Goal: Task Accomplishment & Management: Manage account settings

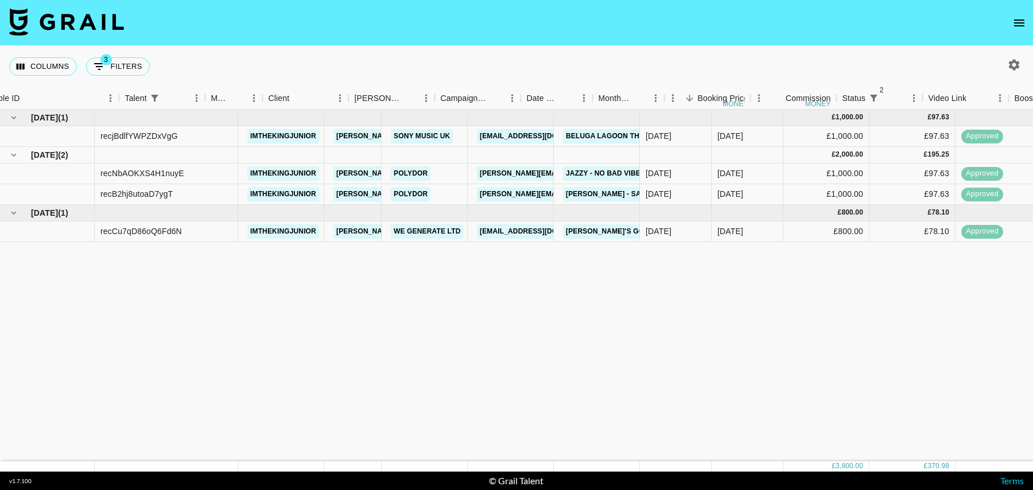
scroll to position [0, 119]
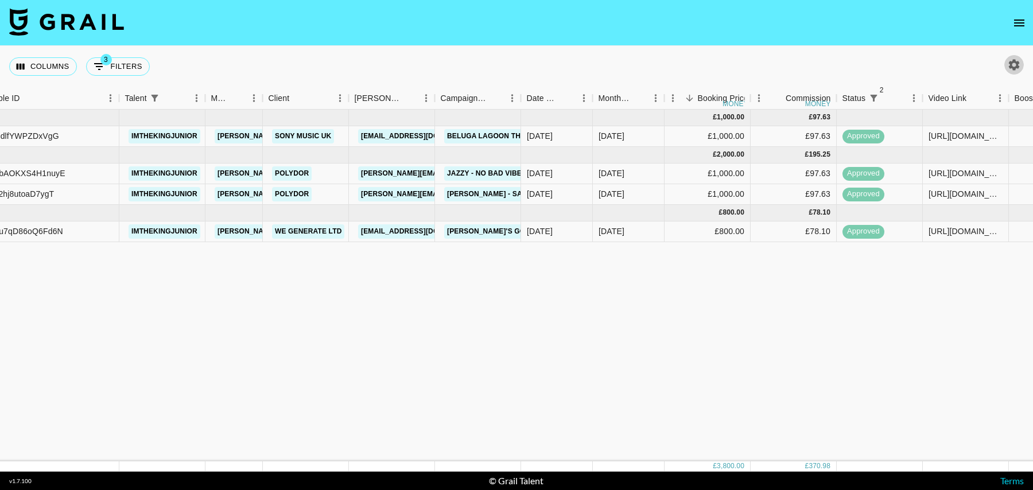
click at [1009, 59] on icon "button" at bounding box center [1015, 65] width 14 height 14
select select "Sep '24"
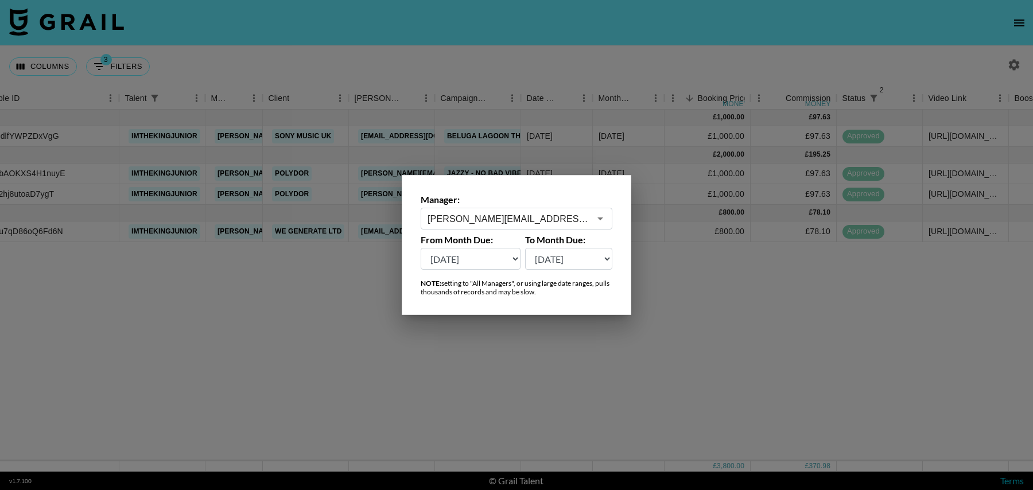
click at [514, 223] on input "julia@grail-talent.com" at bounding box center [509, 218] width 162 height 13
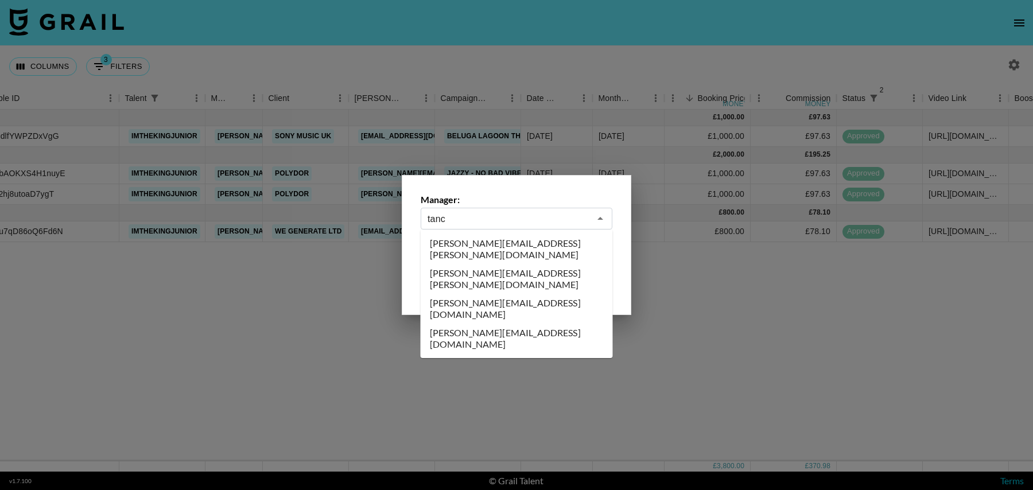
scroll to position [0, 0]
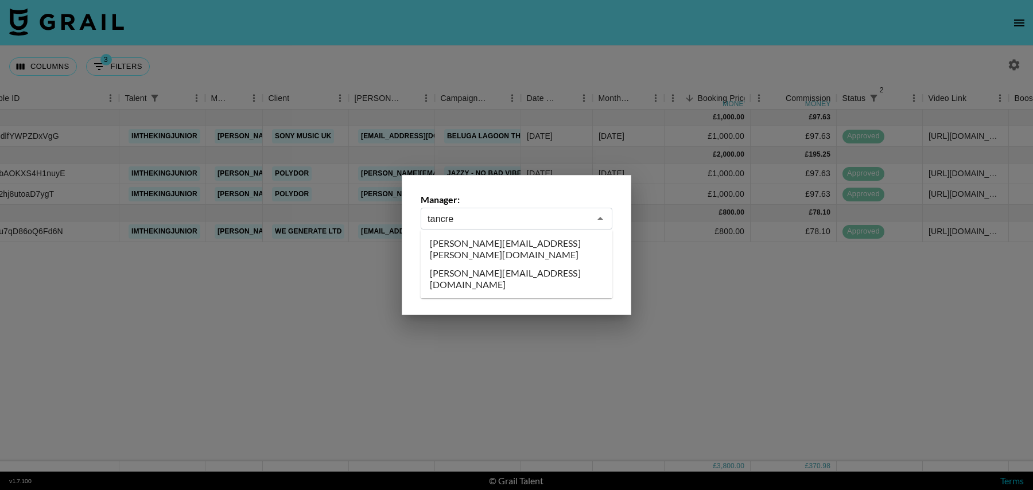
click at [497, 264] on li "[PERSON_NAME][EMAIL_ADDRESS][DOMAIN_NAME]" at bounding box center [517, 279] width 192 height 30
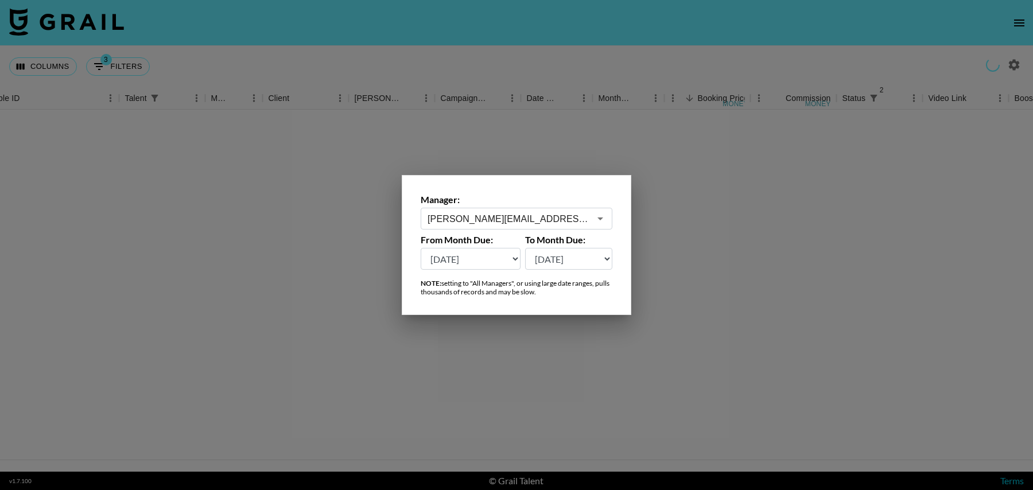
type input "[PERSON_NAME][EMAIL_ADDRESS][DOMAIN_NAME]"
click at [506, 129] on div at bounding box center [516, 245] width 1033 height 490
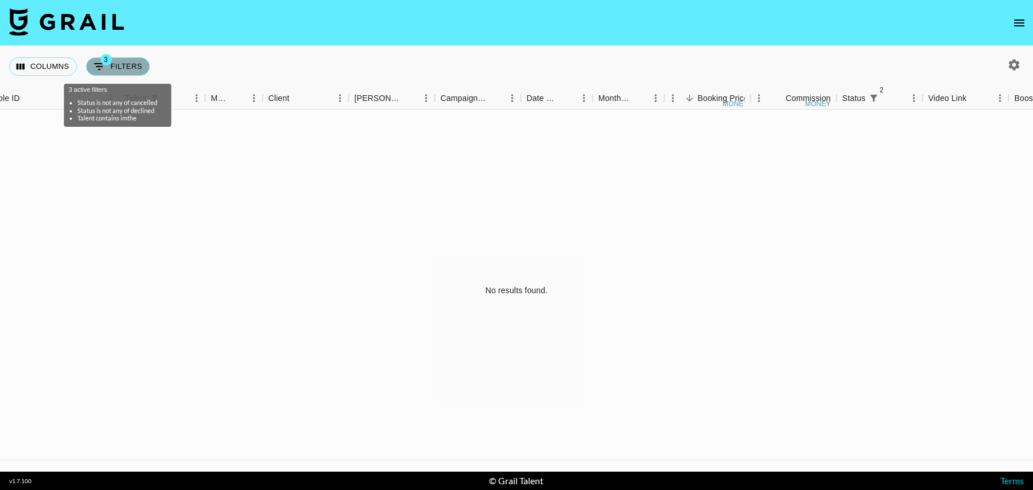
click at [114, 67] on button "3 Filters" at bounding box center [118, 66] width 64 height 18
select select "status"
select select "isNotAnyOf"
select select "status"
select select "isNotAnyOf"
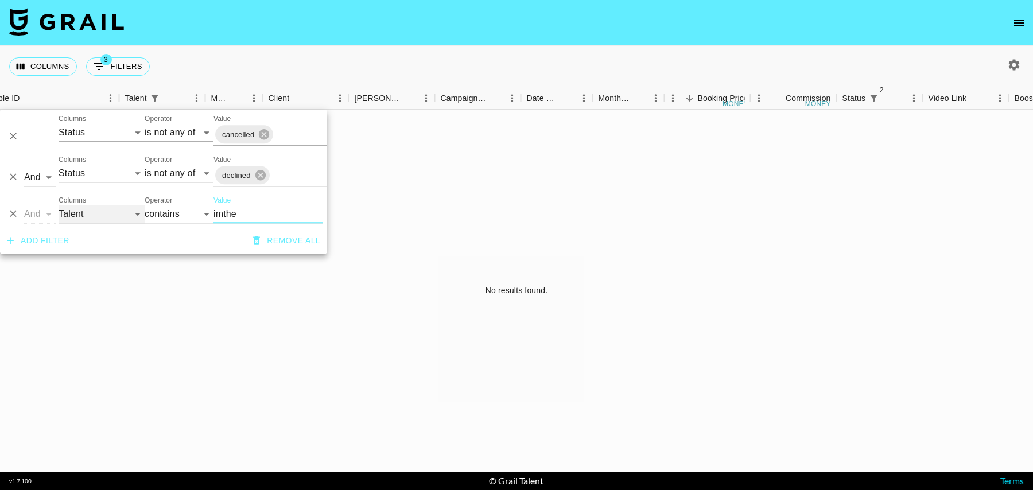
click at [71, 222] on select "Grail Platform ID Airtable ID Talent Manager Client Booker Campaign (Type) Date…" at bounding box center [102, 214] width 86 height 18
select select "airtableId"
click at [59, 205] on select "Grail Platform ID Airtable ID Talent Manager Client Booker Campaign (Type) Date…" at bounding box center [102, 214] width 86 height 18
click at [247, 215] on input "imthe" at bounding box center [268, 214] width 109 height 18
paste input "SQWnkJ"
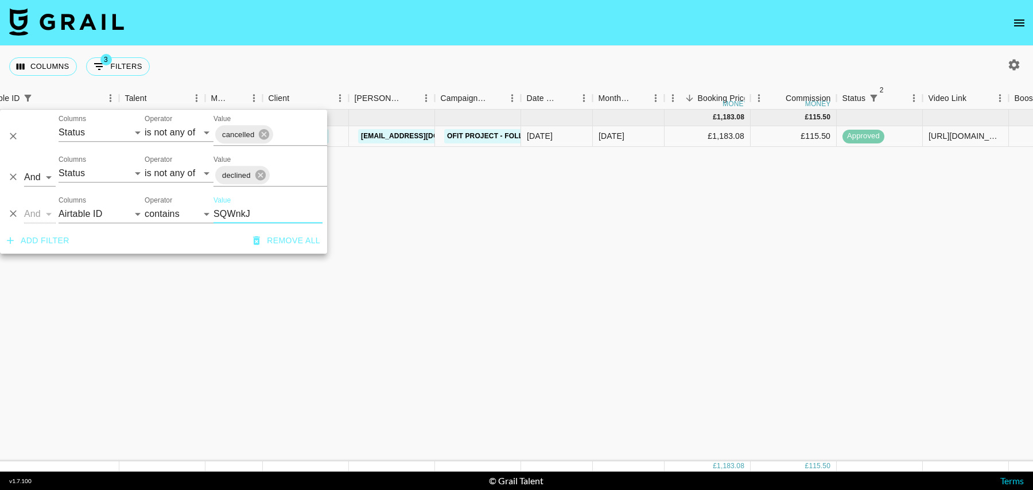
type input "SQWnkJ"
click at [571, 175] on div "Aug '25 ( 1 ) £ 1,183.08 £ 115.50 recB3aihz7KSQWnkJ iamrubyjay tancredi@grail-t…" at bounding box center [812, 286] width 1863 height 352
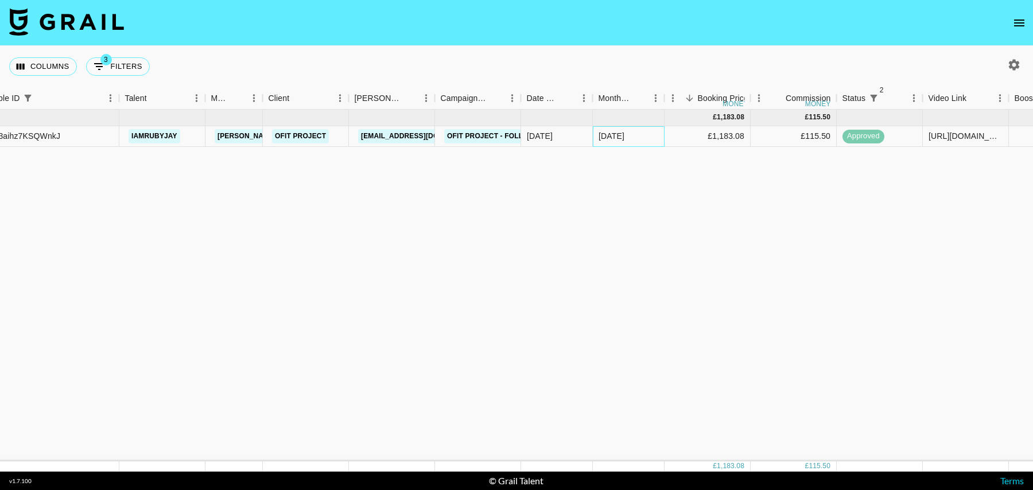
click at [656, 143] on div "Aug '25" at bounding box center [629, 136] width 72 height 21
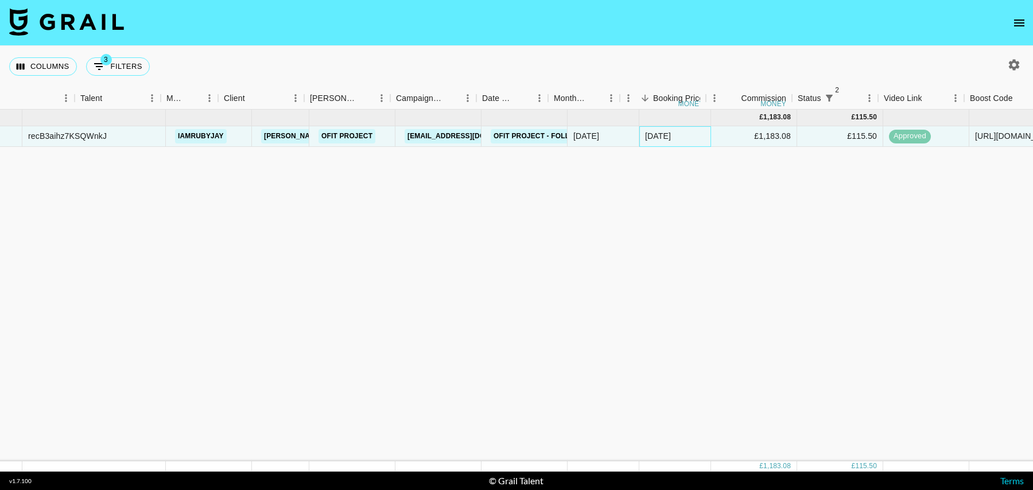
scroll to position [0, 49]
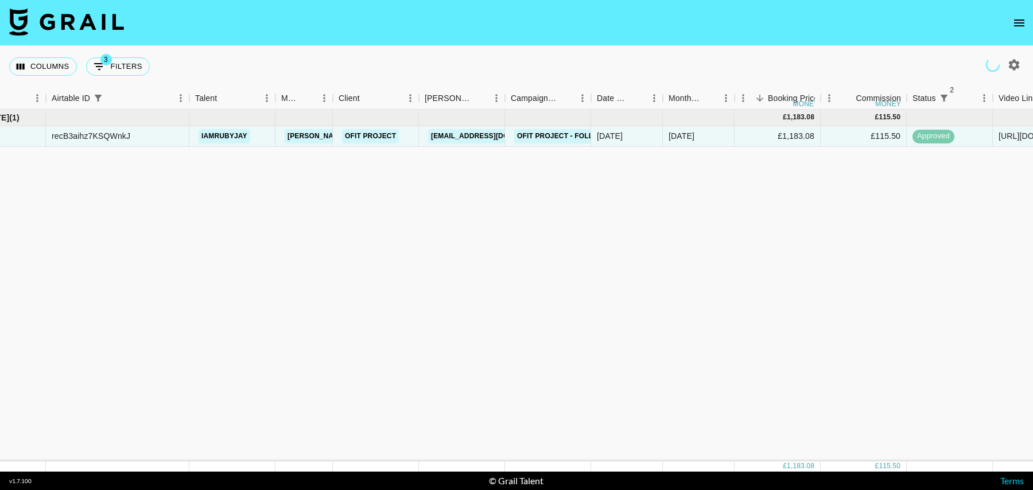
click at [1013, 63] on icon "button" at bounding box center [1015, 65] width 14 height 14
select select "Sep '24"
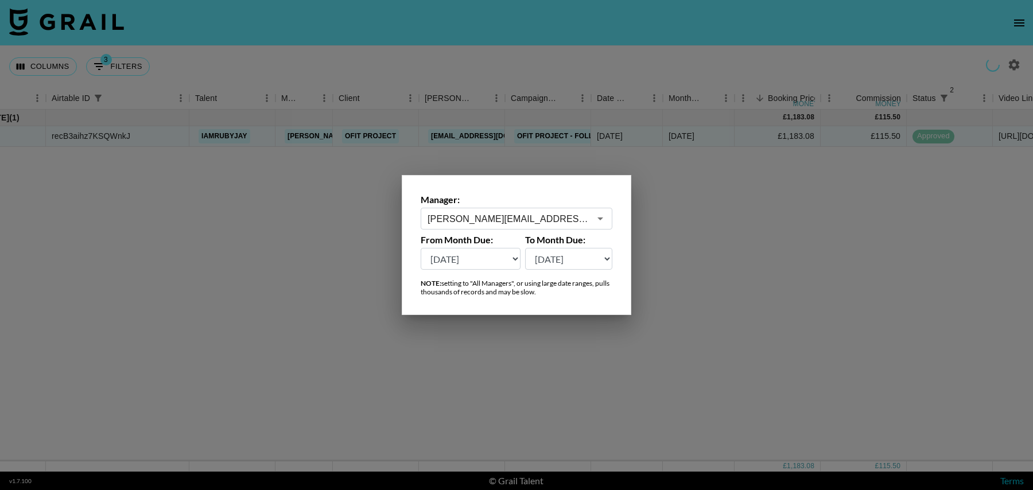
click at [475, 218] on input "[PERSON_NAME][EMAIL_ADDRESS][DOMAIN_NAME]" at bounding box center [509, 218] width 162 height 13
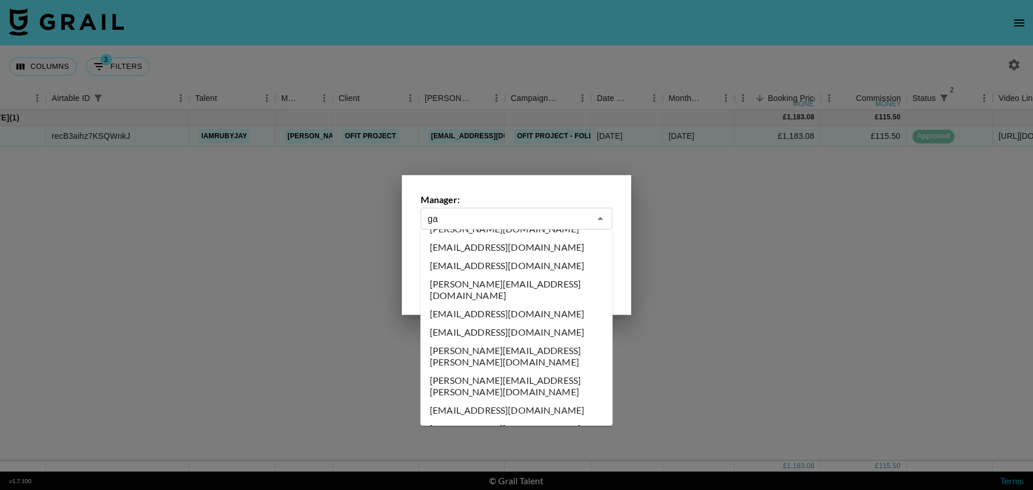
scroll to position [0, 0]
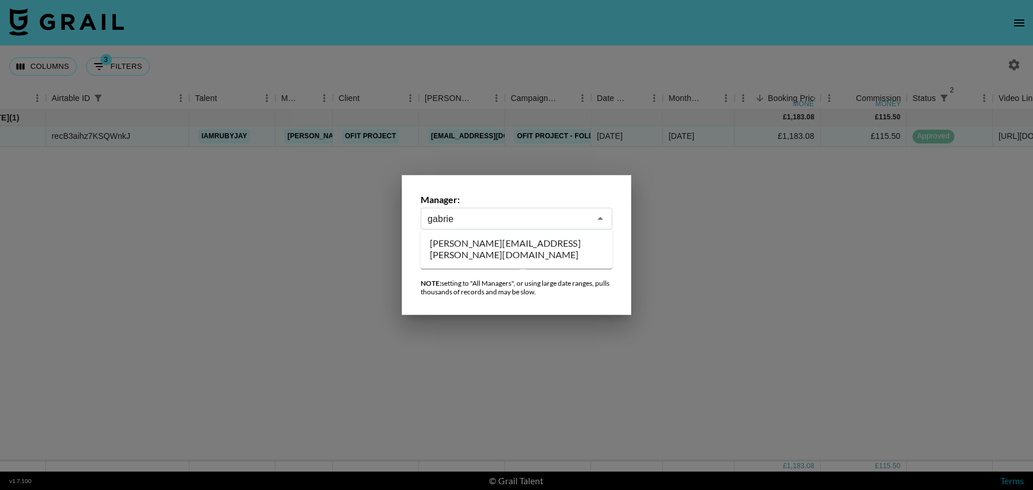
click at [479, 243] on li "gabrielle.mckenzie@grail-talent.com" at bounding box center [517, 249] width 192 height 30
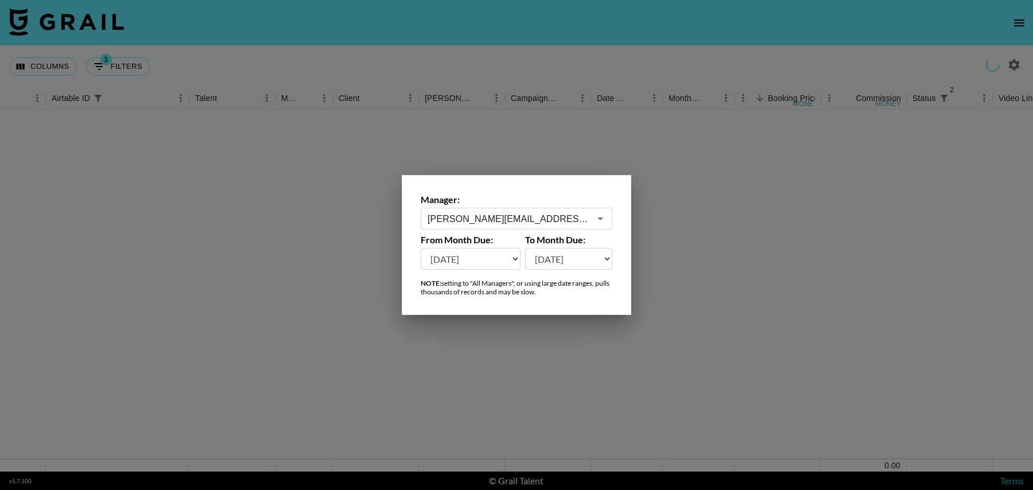
type input "gabrielle.mckenzie@grail-talent.com"
click at [120, 75] on div at bounding box center [516, 245] width 1033 height 490
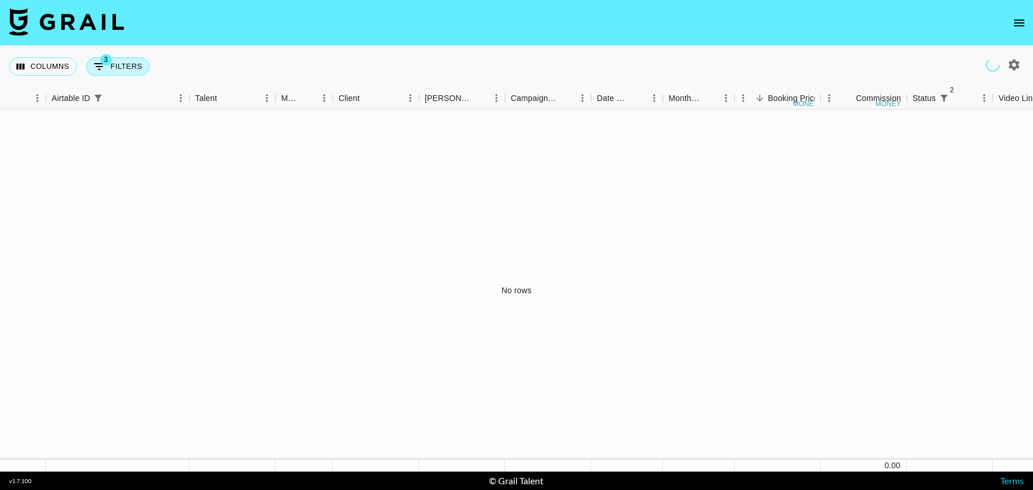
click at [125, 61] on button "3 Filters" at bounding box center [118, 66] width 64 height 18
select select "status"
select select "isNotAnyOf"
select select "status"
select select "isNotAnyOf"
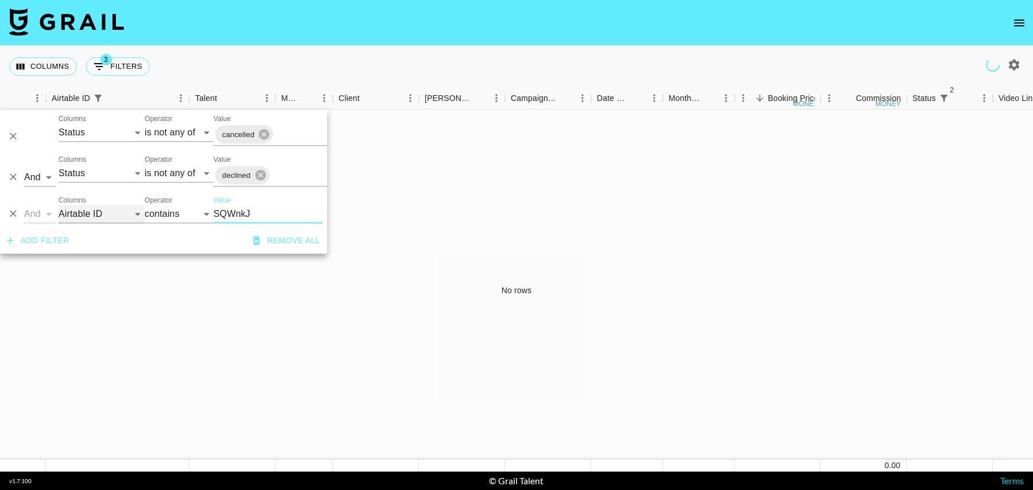
click at [64, 205] on select "Grail Platform ID Airtable ID Talent Manager Client Booker Campaign (Type) Date…" at bounding box center [102, 214] width 86 height 18
select select "talentName"
click at [59, 205] on select "Grail Platform ID Airtable ID Talent Manager Client Booker Campaign (Type) Date…" at bounding box center [102, 214] width 86 height 18
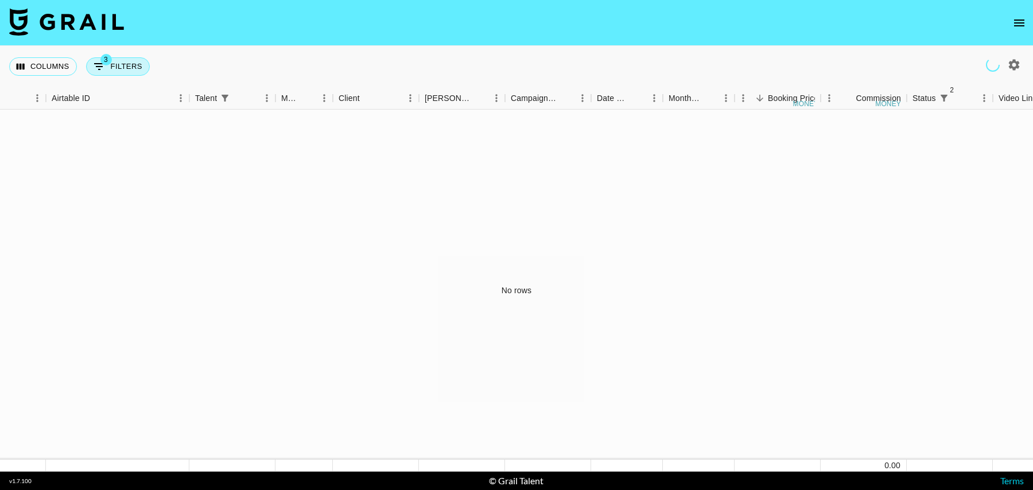
click at [108, 60] on span "3" at bounding box center [105, 59] width 11 height 11
select select "status"
select select "isNotAnyOf"
select select "status"
select select "isNotAnyOf"
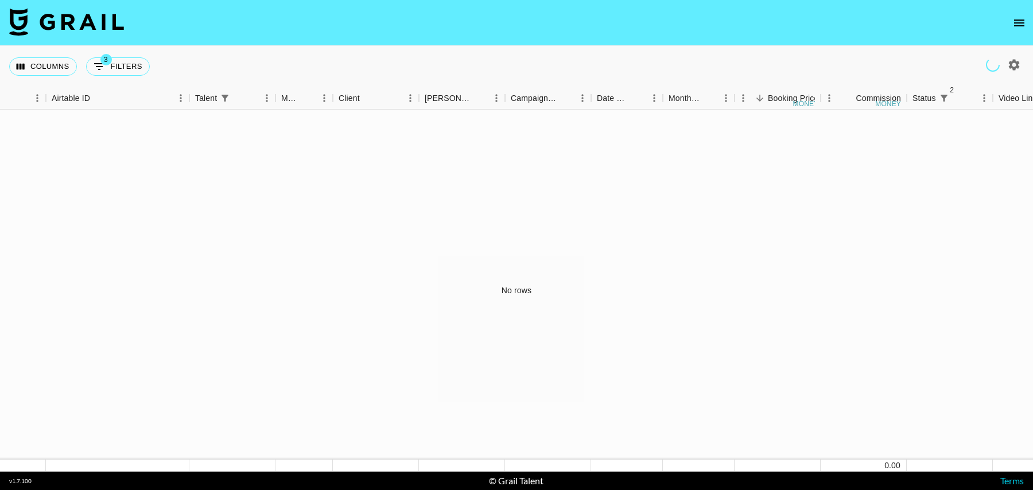
select select "talentName"
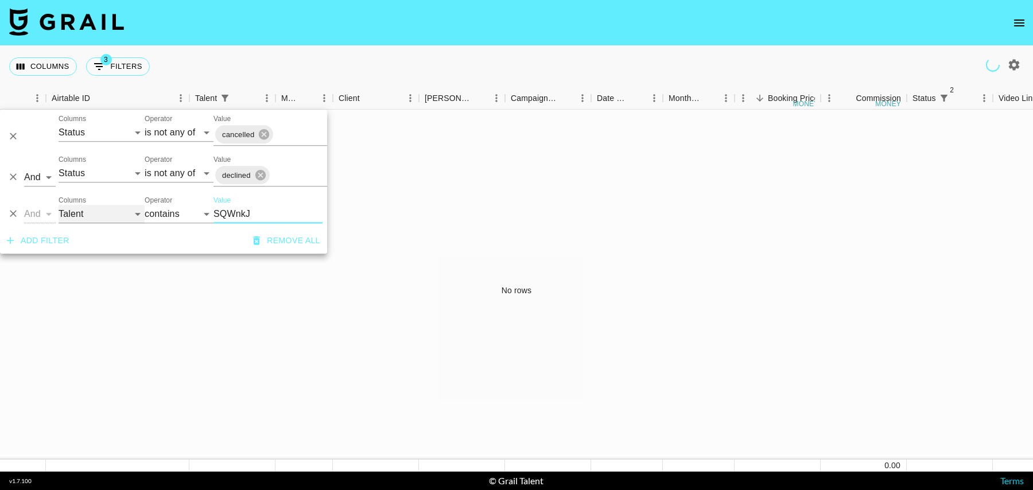
click at [63, 218] on select "Grail Platform ID Airtable ID Talent Manager Client Booker Campaign (Type) Date…" at bounding box center [102, 214] width 86 height 18
click at [254, 216] on input "SQWnkJ" at bounding box center [268, 214] width 109 height 18
click at [481, 146] on div "No rows" at bounding box center [516, 291] width 1033 height 362
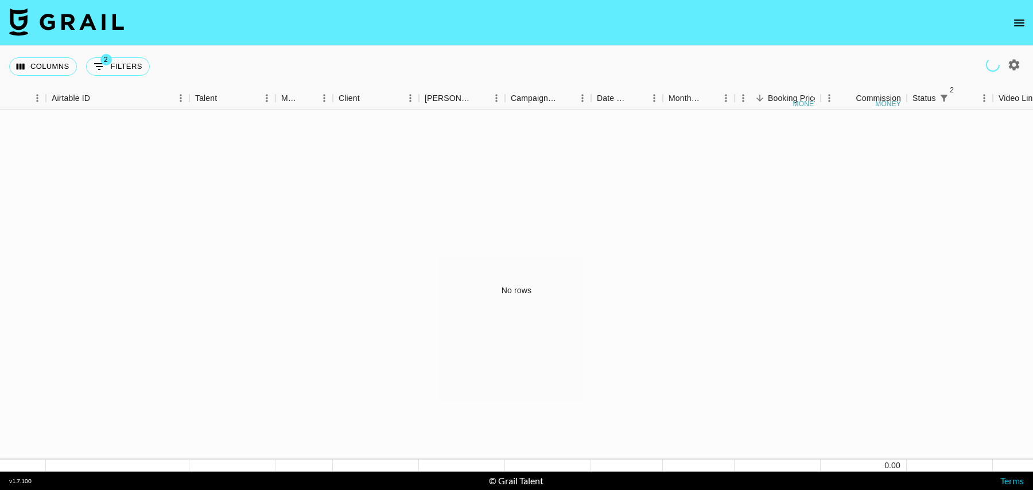
click at [1012, 61] on icon "button" at bounding box center [1014, 64] width 11 height 11
select select "Sep '24"
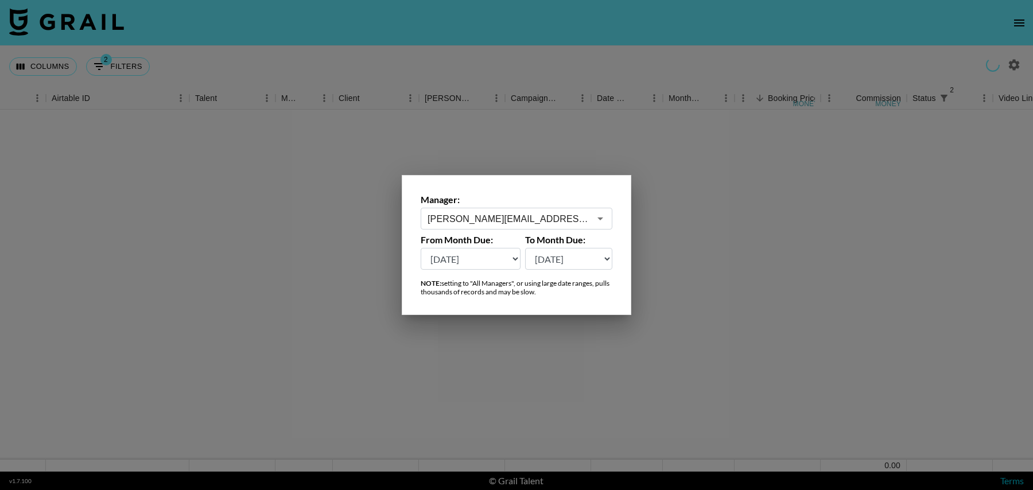
click at [532, 152] on div at bounding box center [516, 245] width 1033 height 490
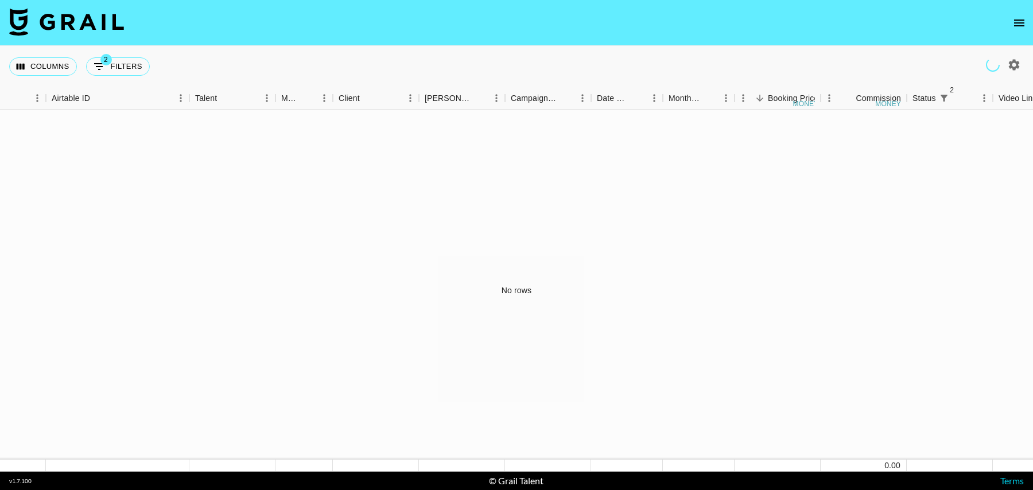
click at [114, 78] on div "Columns 2 Filters + Booking" at bounding box center [81, 66] width 145 height 41
click at [114, 45] on nav at bounding box center [516, 23] width 1033 height 46
click at [111, 65] on button "2 Filters" at bounding box center [118, 66] width 64 height 18
select select "status"
select select "isNotAnyOf"
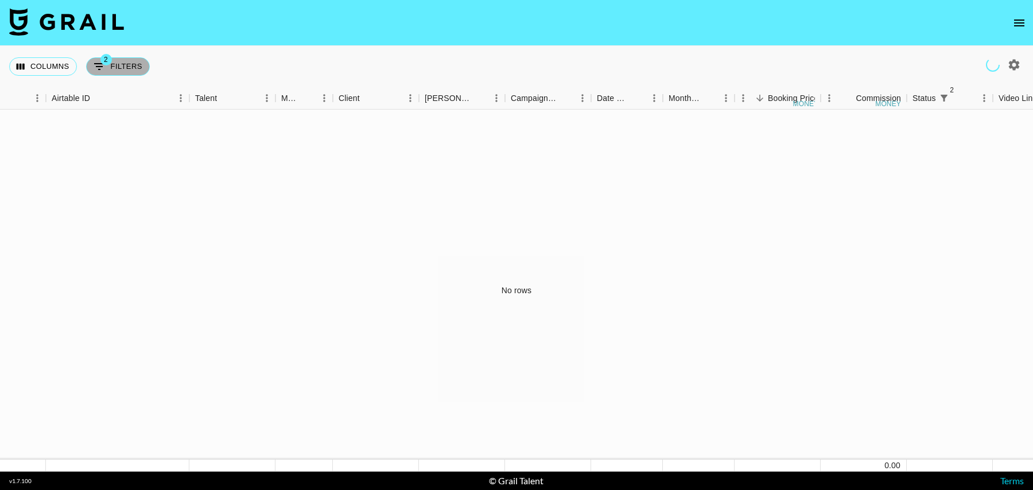
select select "status"
select select "isNotAnyOf"
select select "talentName"
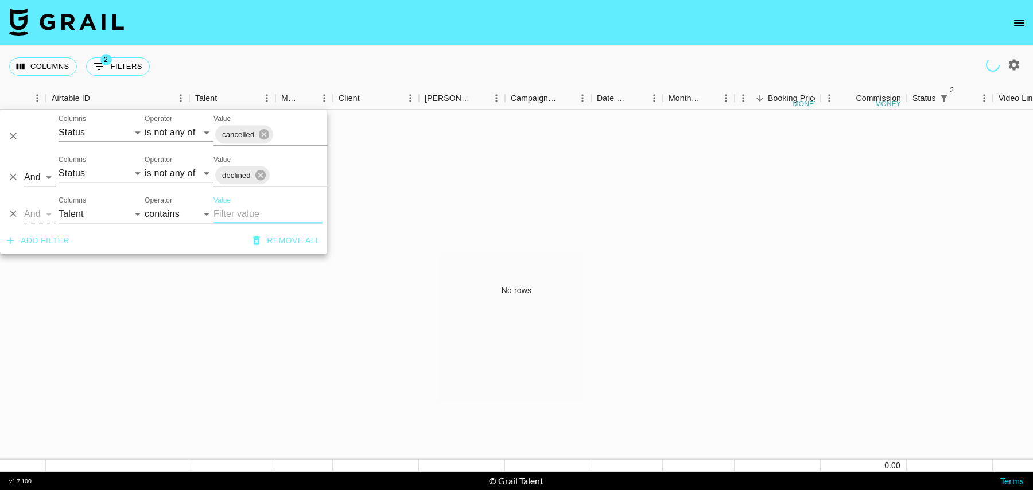
click at [1013, 56] on button "button" at bounding box center [1015, 65] width 20 height 20
select select "Sep '24"
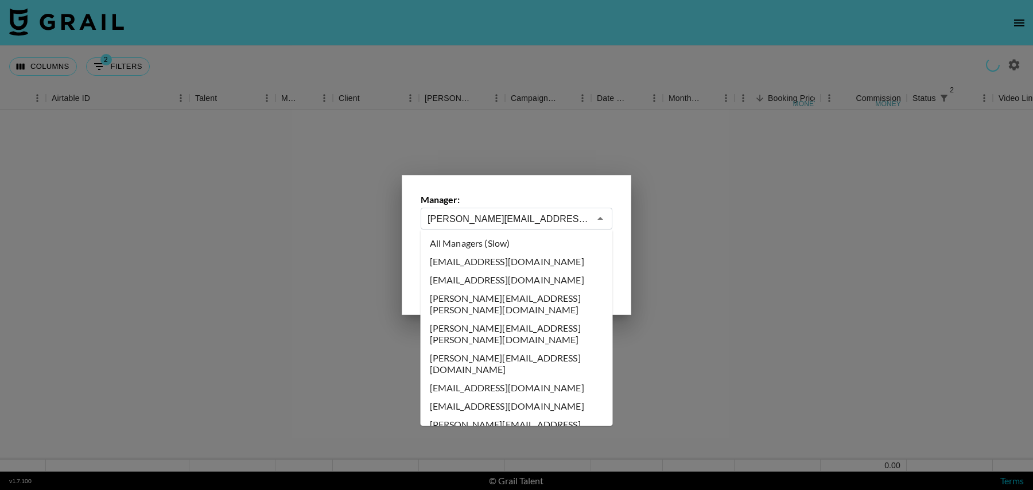
click at [450, 220] on input "gabrielle.mckenzie@grail-talent.com" at bounding box center [509, 218] width 162 height 13
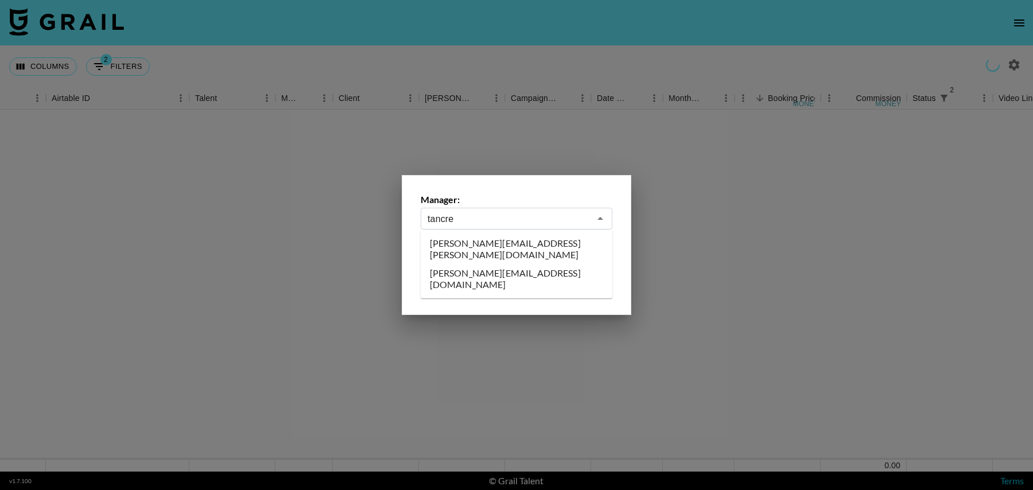
click at [466, 264] on li "[PERSON_NAME][EMAIL_ADDRESS][DOMAIN_NAME]" at bounding box center [517, 279] width 192 height 30
type input "[PERSON_NAME][EMAIL_ADDRESS][DOMAIN_NAME]"
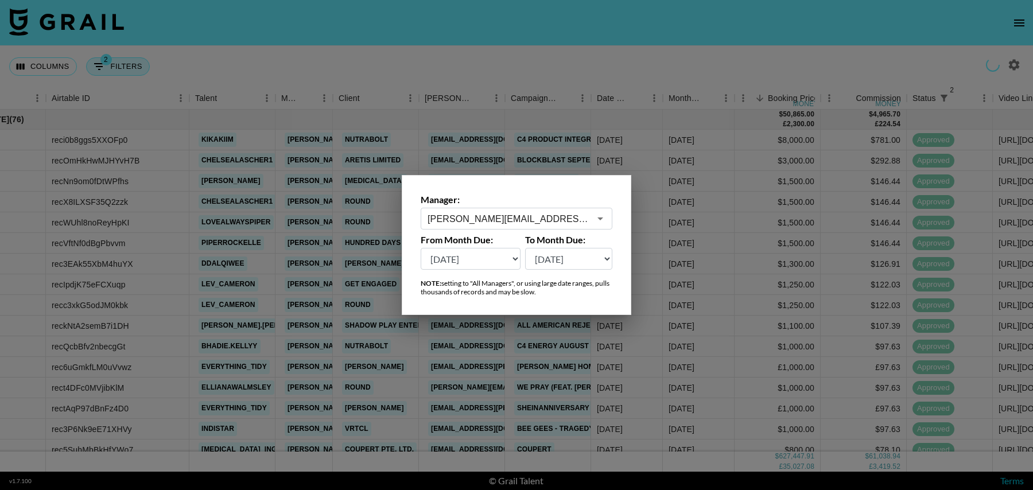
click at [185, 71] on div at bounding box center [516, 245] width 1033 height 490
click at [126, 61] on button "2 Filters" at bounding box center [118, 66] width 64 height 18
select select "status"
select select "isNotAnyOf"
select select "status"
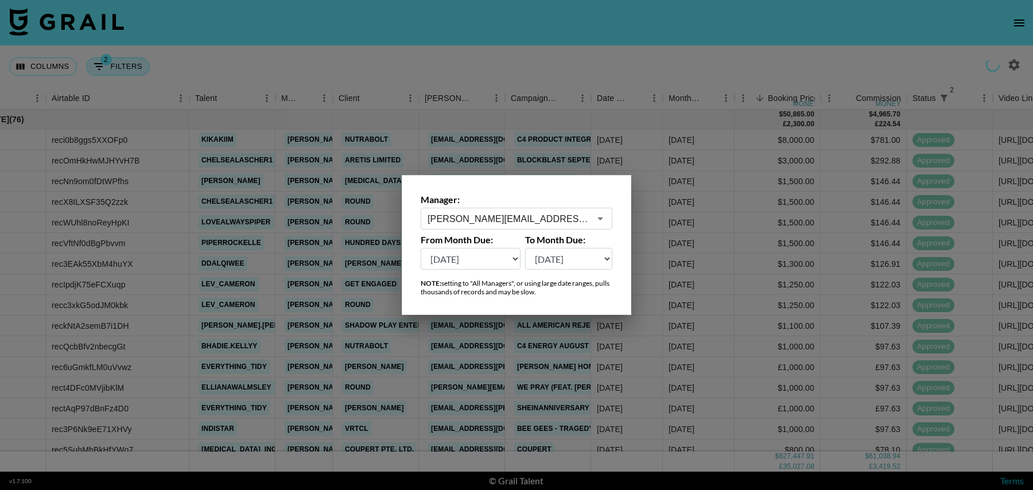
select select "isNotAnyOf"
select select "talentName"
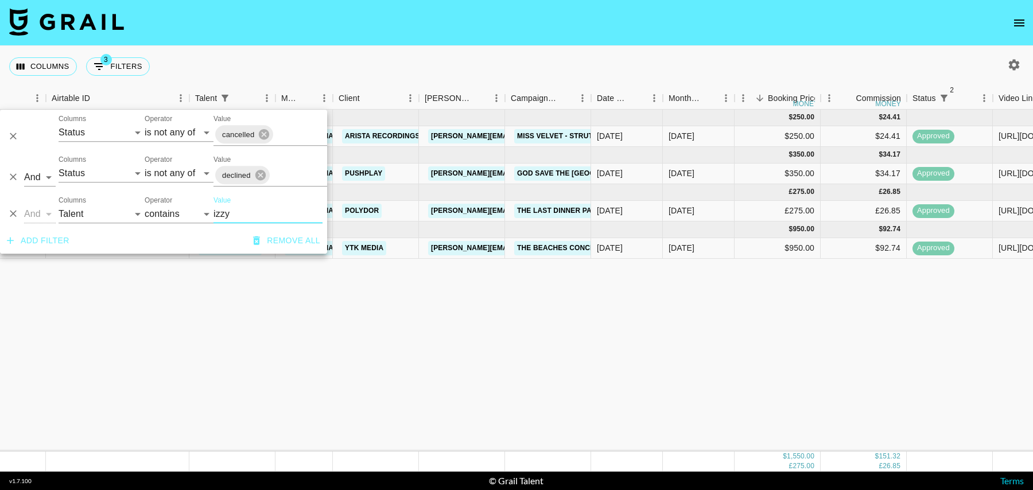
type input "izzy"
click at [648, 72] on div "Columns 3 Filters + Booking" at bounding box center [516, 66] width 1033 height 41
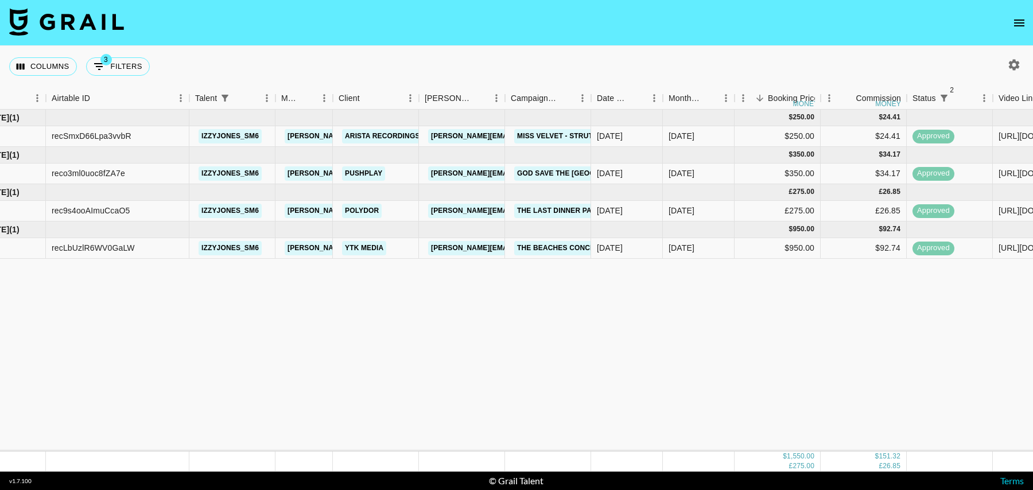
click at [1016, 61] on icon "button" at bounding box center [1014, 64] width 11 height 11
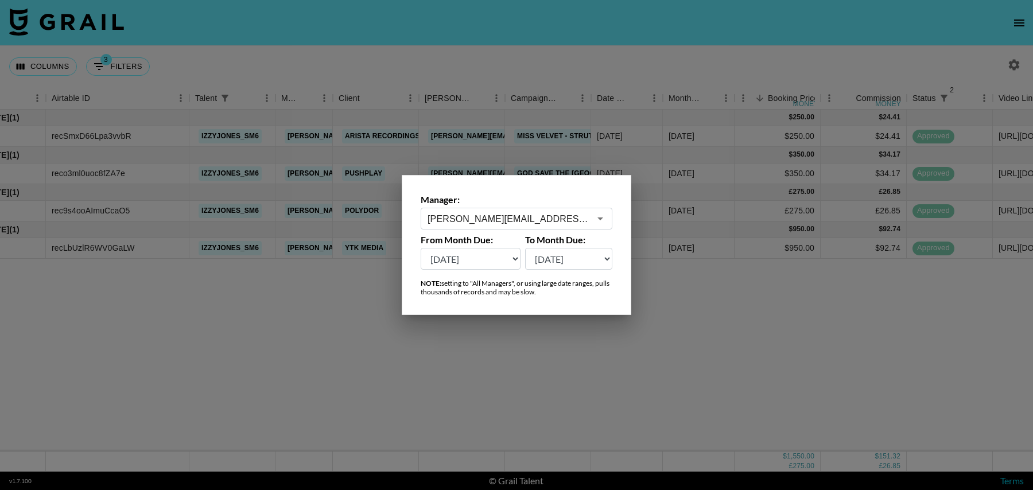
click at [498, 250] on select "Sep '26 Aug '26 Jul '26 Jun '26 May '26 Apr '26 Mar '26 Feb '26 Jan '26 Dec '25…" at bounding box center [471, 259] width 100 height 22
select select "Sep '25"
click at [421, 248] on select "Sep '26 Aug '26 Jul '26 Jun '26 May '26 Apr '26 Mar '26 Feb '26 Jan '26 Dec '25…" at bounding box center [471, 259] width 100 height 22
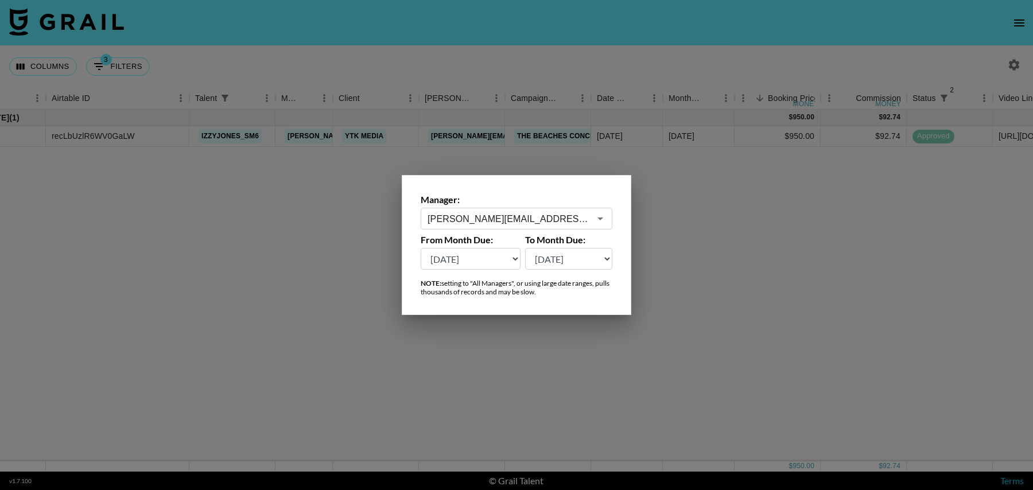
click at [445, 138] on div at bounding box center [516, 245] width 1033 height 490
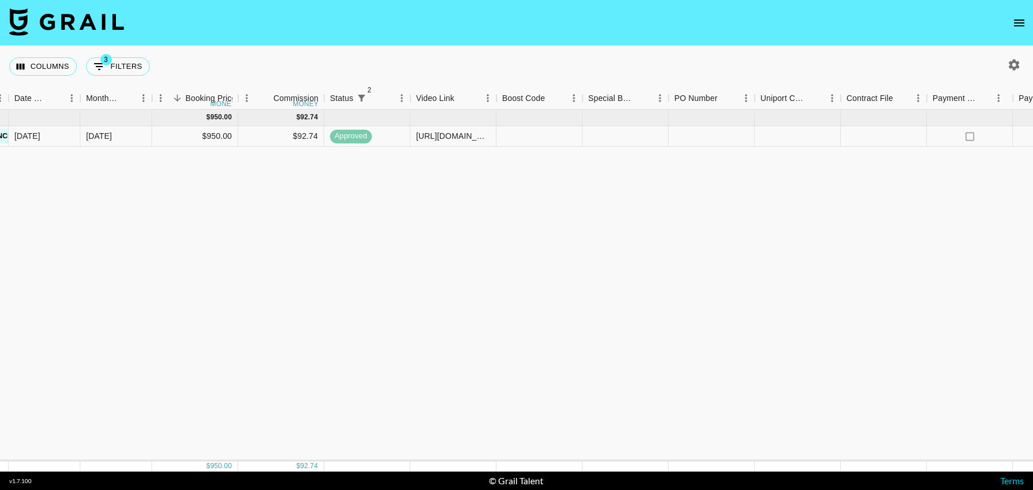
scroll to position [0, 830]
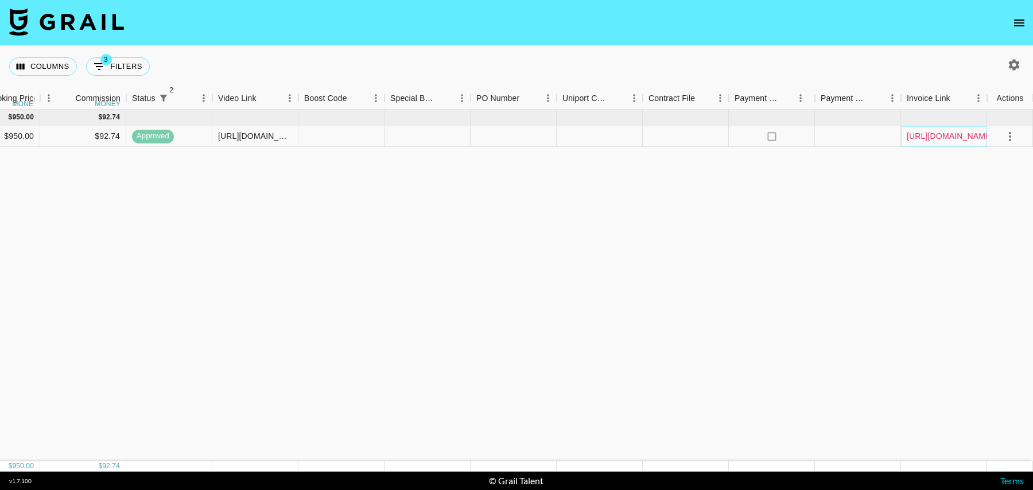
click at [966, 135] on link "https://in.xero.com/ralH2juUkxUoqOJWUmyGS2uZdzZm3lpWgb9AMW2S" at bounding box center [950, 135] width 87 height 11
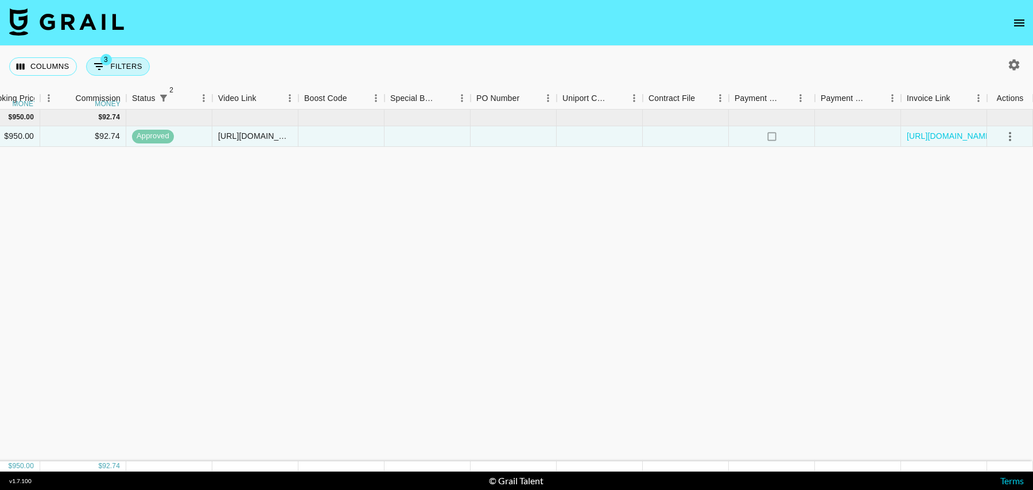
click at [110, 69] on button "3 Filters" at bounding box center [118, 66] width 64 height 18
select select "status"
select select "isNotAnyOf"
select select "status"
select select "isNotAnyOf"
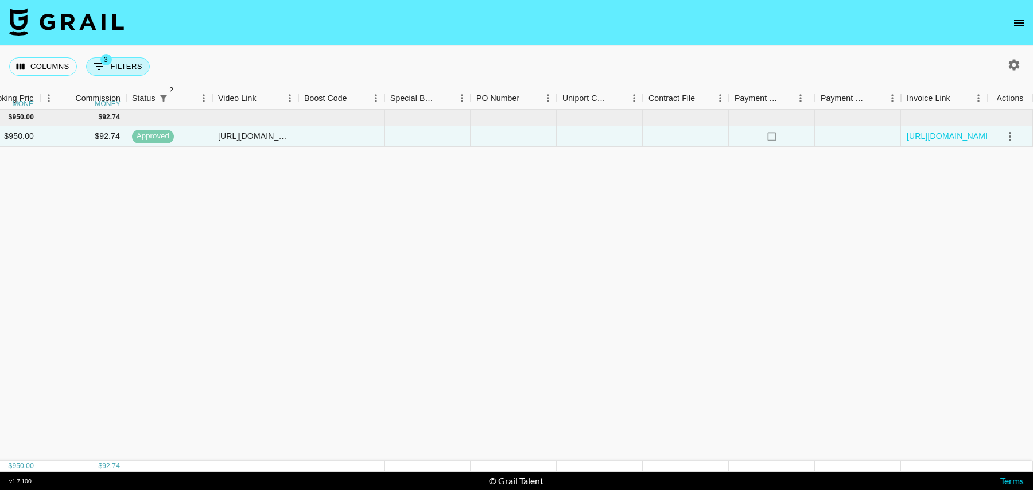
select select "talentName"
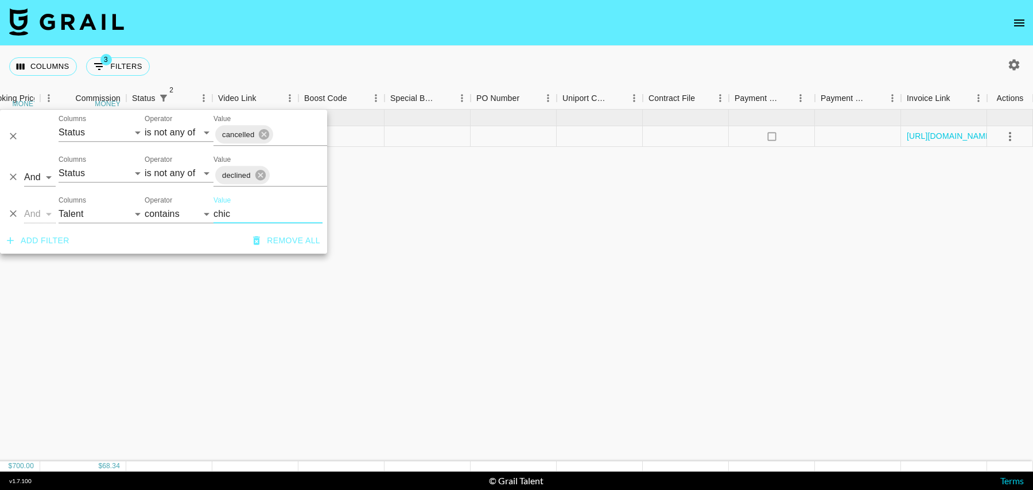
type input "chic"
click at [451, 194] on div "Sep '25 ( 1 ) $ 700.00 $ 68.34 rec1LkKqT7xiTHTKp chickenmanem tancredi@grail-ta…" at bounding box center [101, 286] width 1863 height 352
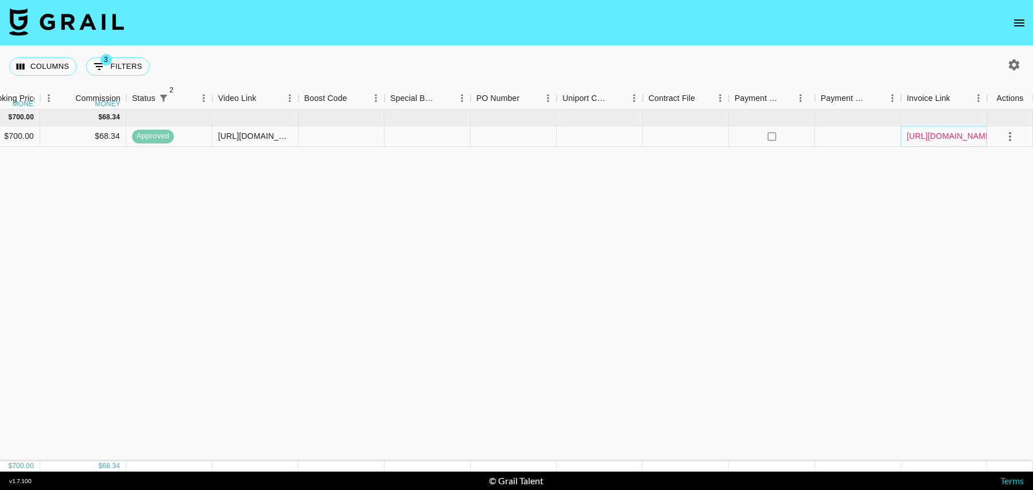
click at [974, 137] on link "https://in.xero.com/X2PKDpaME2AMALqsjBaA7KLCc3oFLX68gOS6oPgp" at bounding box center [950, 135] width 87 height 11
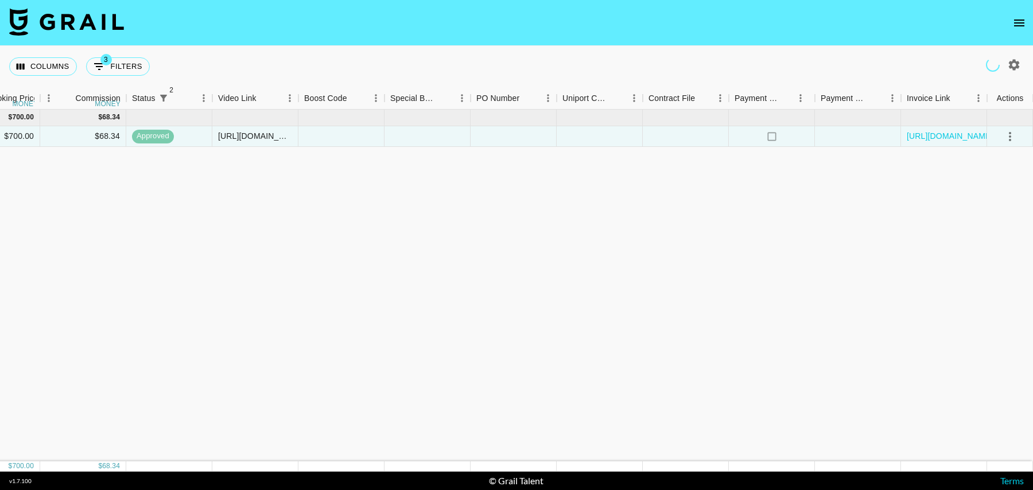
click at [107, 76] on div "Columns 3 Filters + Booking" at bounding box center [81, 66] width 145 height 41
click at [113, 69] on button "3 Filters" at bounding box center [118, 66] width 64 height 18
select select "status"
select select "isNotAnyOf"
select select "status"
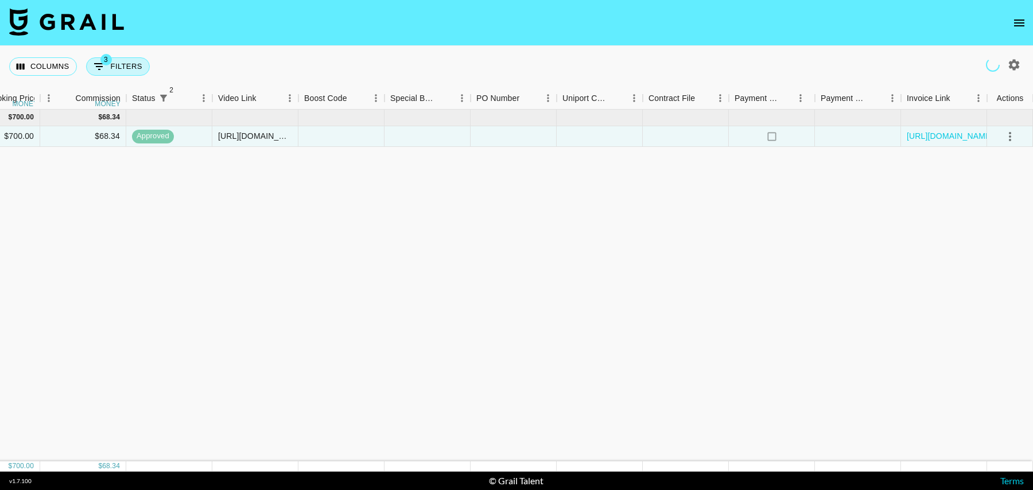
select select "isNotAnyOf"
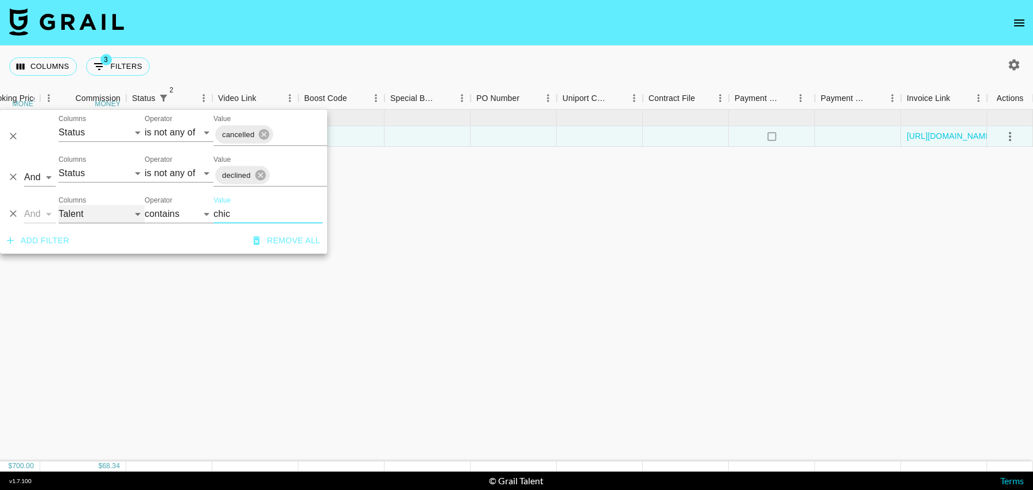
click at [98, 214] on select "Grail Platform ID Airtable ID Talent Manager Client Booker Campaign (Type) Date…" at bounding box center [102, 214] width 86 height 18
select select "airtableId"
click at [59, 205] on select "Grail Platform ID Airtable ID Talent Manager Client Booker Campaign (Type) Date…" at bounding box center [102, 214] width 86 height 18
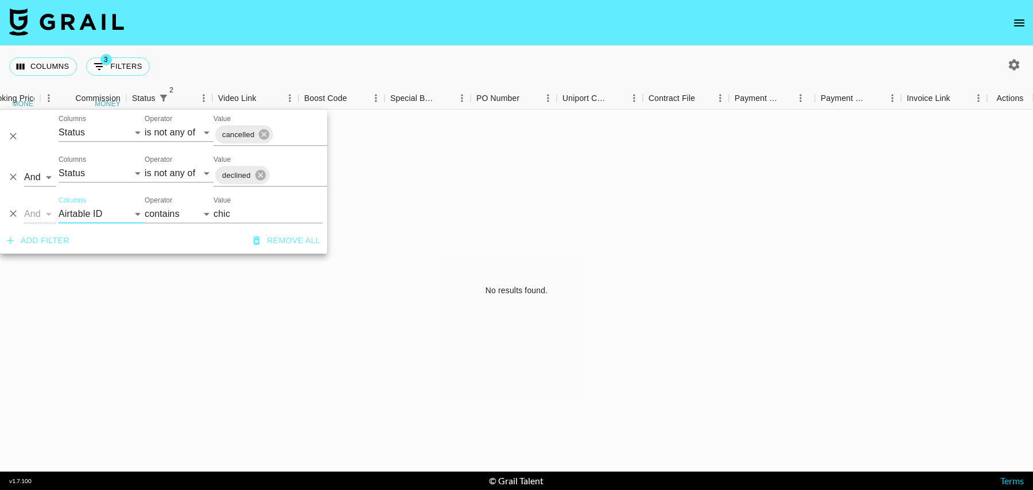
click at [227, 210] on input "chic" at bounding box center [268, 214] width 109 height 18
paste input "recIRlJL10waPcvbm"
type input "recIRlJL10waPcvbm"
click at [1010, 75] on div "Columns 3 Filters + Booking" at bounding box center [516, 66] width 1033 height 41
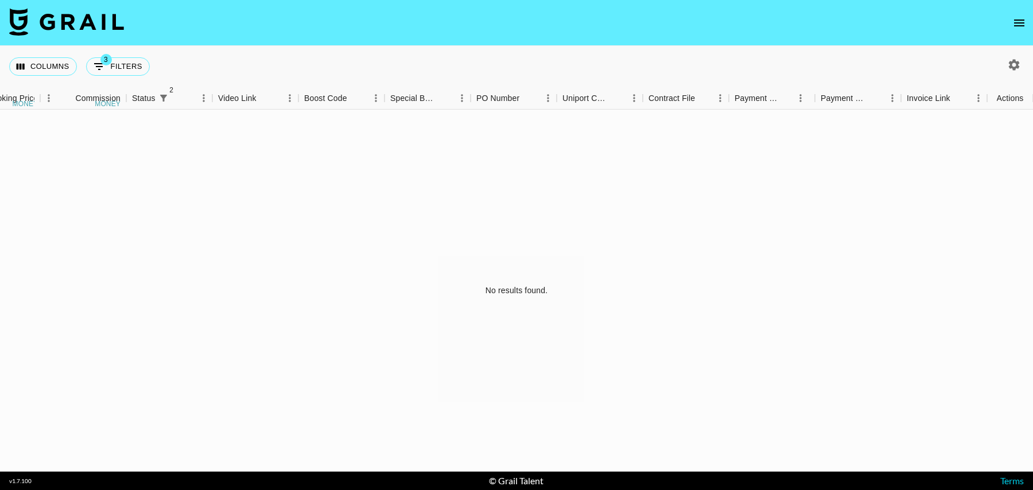
click at [1010, 67] on icon "button" at bounding box center [1014, 64] width 11 height 11
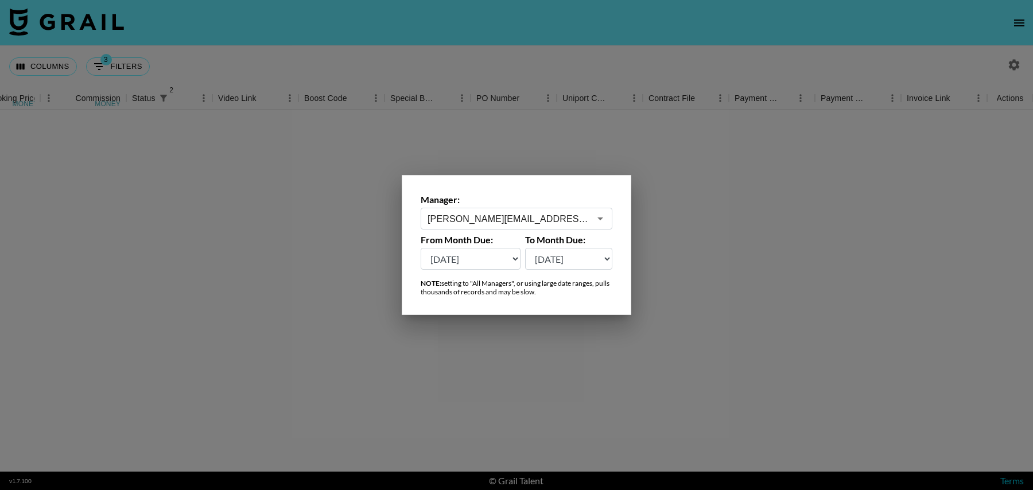
click at [467, 262] on select "Sep '26 Aug '26 Jul '26 Jun '26 May '26 Apr '26 Mar '26 Feb '26 Jan '26 Dec '25…" at bounding box center [471, 259] width 100 height 22
click at [421, 248] on select "Sep '26 Aug '26 Jul '26 Jun '26 May '26 Apr '26 Mar '26 Feb '26 Jan '26 Dec '25…" at bounding box center [471, 259] width 100 height 22
click at [483, 256] on select "Sep '26 Aug '26 Jul '26 Jun '26 May '26 Apr '26 Mar '26 Feb '26 Jan '26 Dec '25…" at bounding box center [471, 259] width 100 height 22
select select "Sep '24"
click at [421, 248] on select "Sep '26 Aug '26 Jul '26 Jun '26 May '26 Apr '26 Mar '26 Feb '26 Jan '26 Dec '25…" at bounding box center [471, 259] width 100 height 22
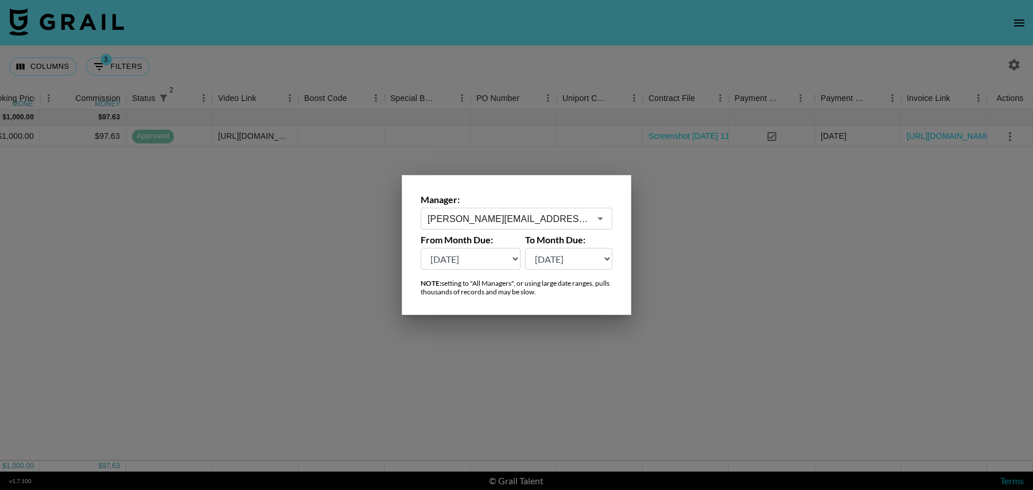
click at [334, 211] on div at bounding box center [516, 245] width 1033 height 490
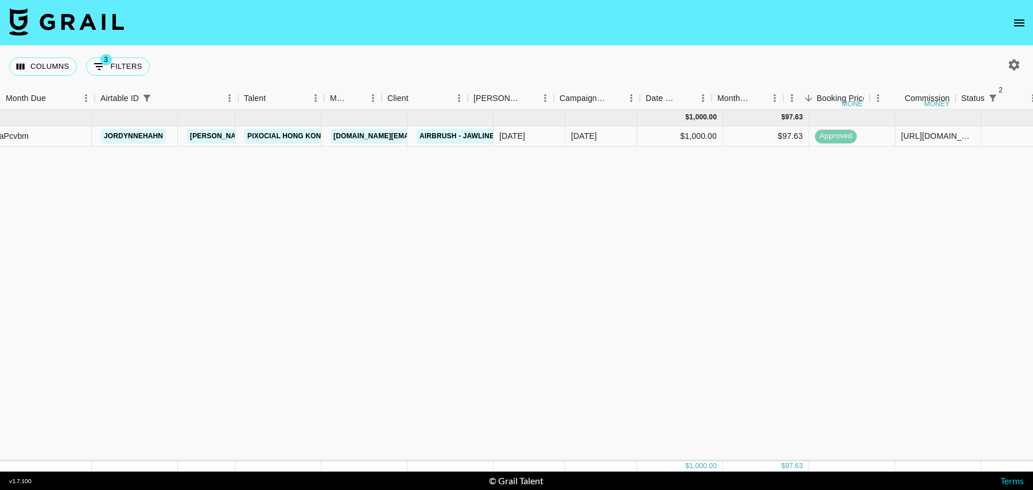
scroll to position [0, 0]
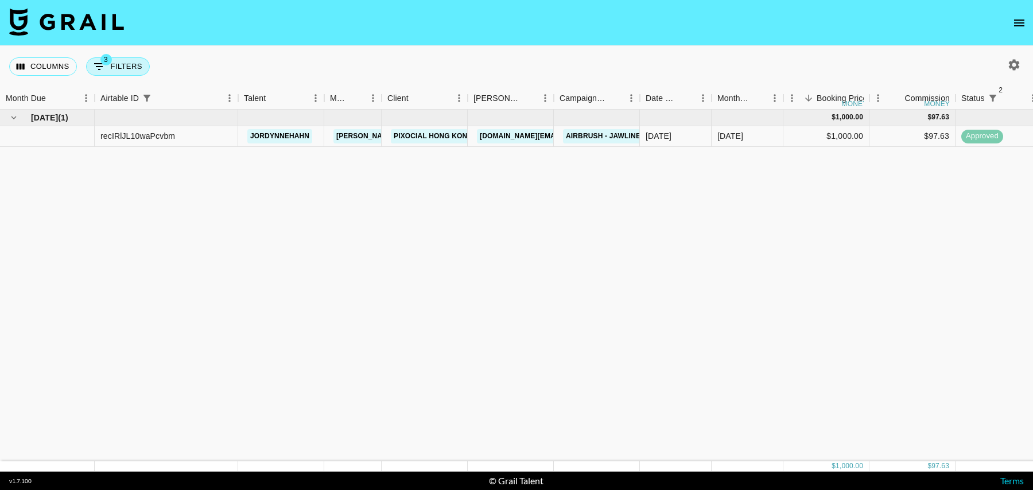
click at [123, 57] on button "3 Filters" at bounding box center [118, 66] width 64 height 18
select select "status"
select select "isNotAnyOf"
select select "status"
select select "isNotAnyOf"
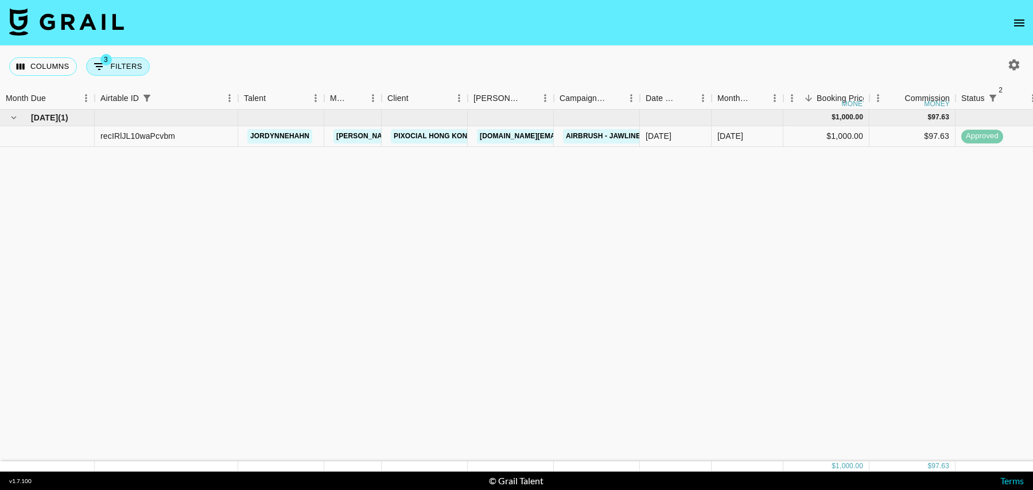
select select "airtableId"
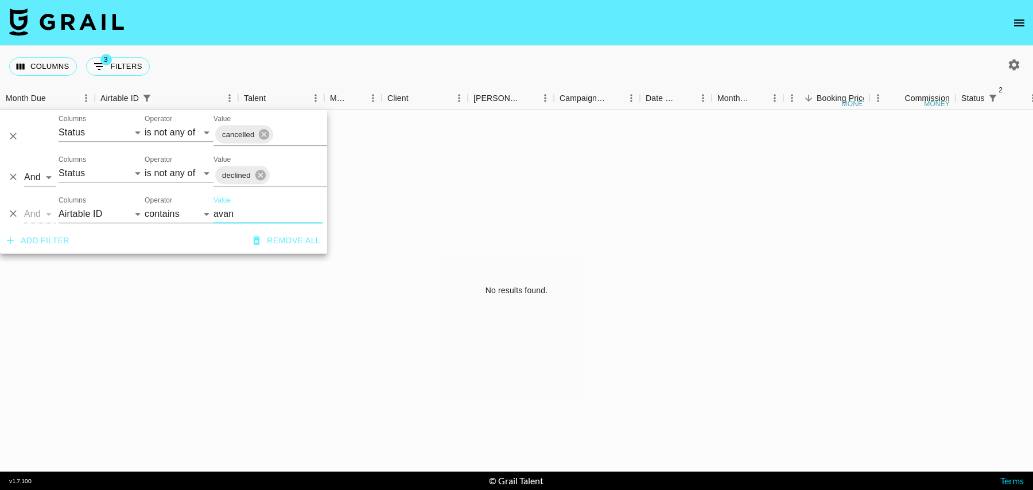
type input "avan"
click at [102, 234] on div "Add filter Remove all" at bounding box center [163, 241] width 327 height 26
click at [102, 226] on div "And Or Columns Grail Platform ID Airtable ID Talent Manager Client Booker Campa…" at bounding box center [163, 209] width 327 height 37
click at [102, 213] on select "Grail Platform ID Airtable ID Talent Manager Client Booker Campaign (Type) Date…" at bounding box center [102, 214] width 86 height 18
select select "talentName"
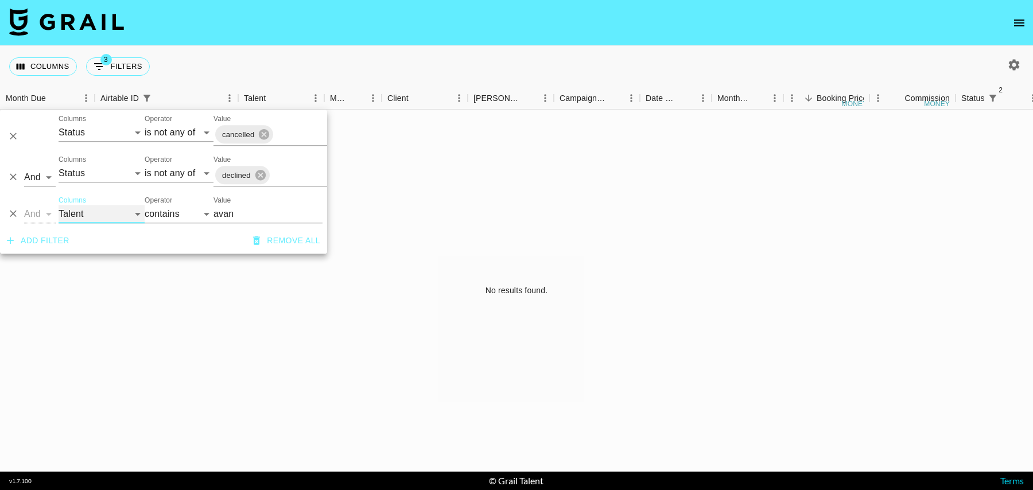
click at [59, 205] on select "Grail Platform ID Airtable ID Talent Manager Client Booker Campaign (Type) Date…" at bounding box center [102, 214] width 86 height 18
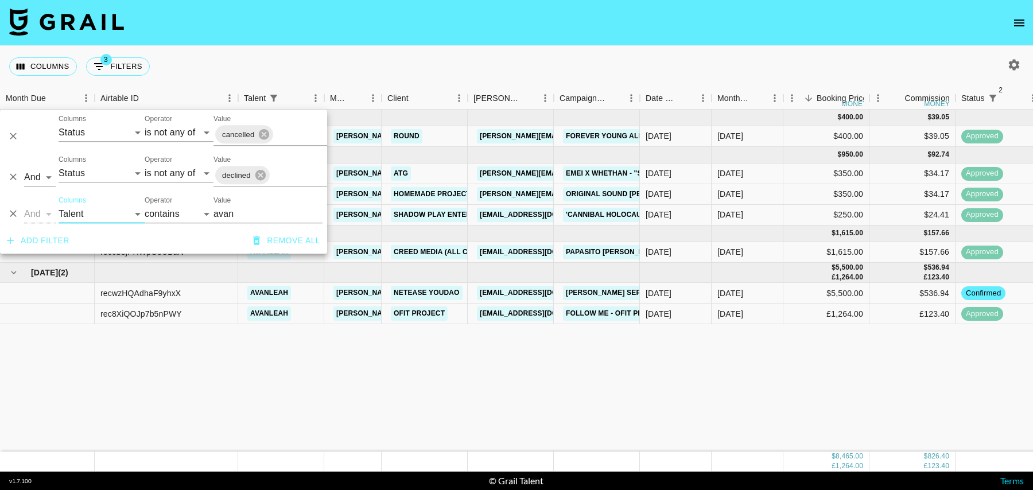
click at [600, 365] on div "Sep '24 ( 1 ) $ 400.00 $ 39.05 recnYtE1vGQyeYRco avangelinemonpere tancredi@gra…" at bounding box center [931, 281] width 1863 height 342
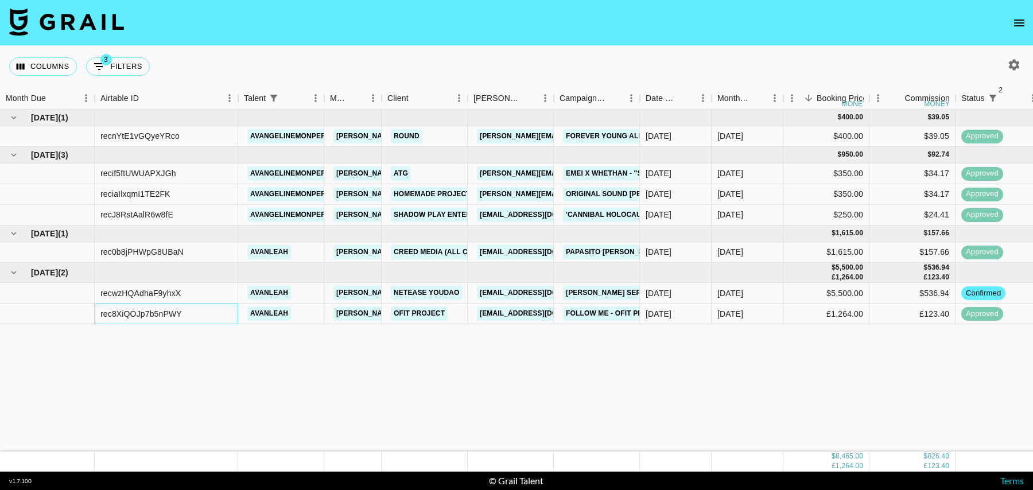
click at [157, 313] on div "rec8XiQOJp7b5nPWY" at bounding box center [141, 313] width 82 height 11
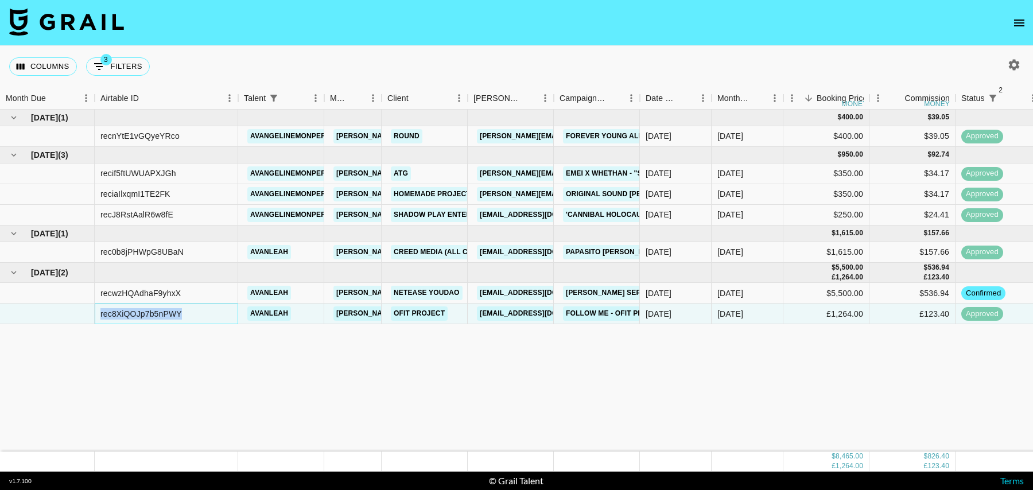
click at [157, 313] on div "rec8XiQOJp7b5nPWY" at bounding box center [141, 313] width 82 height 11
copy div "rec8XiQOJp7b5nPWY"
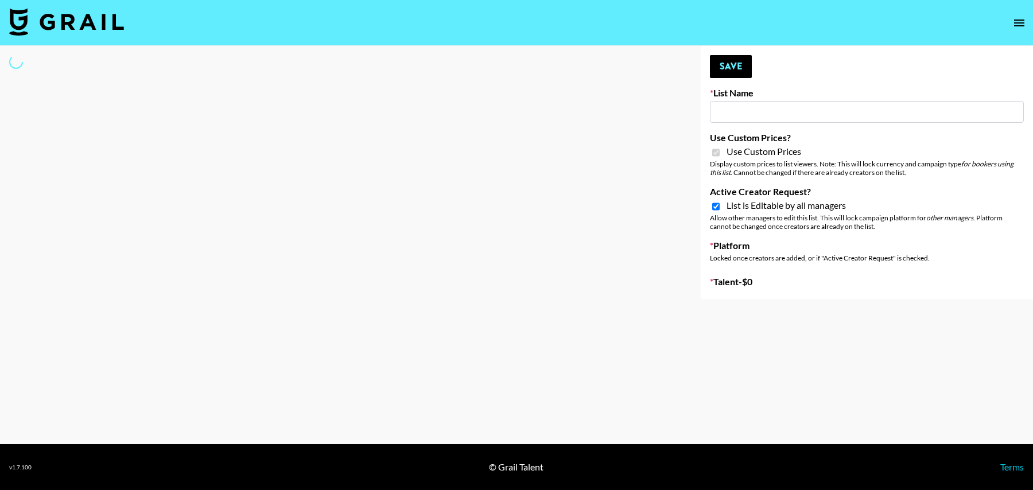
type input "Nippies"
checkbox input "true"
select select "Brand"
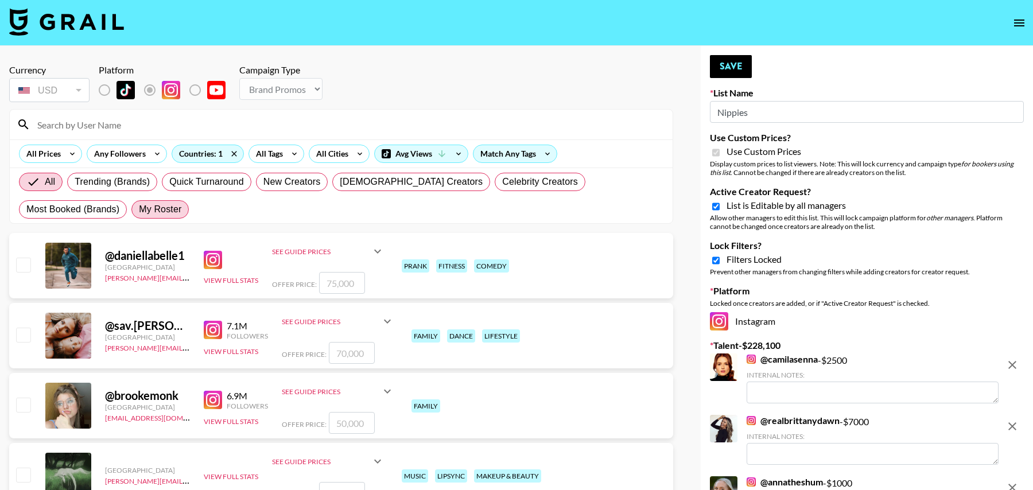
click at [139, 207] on span "My Roster" at bounding box center [160, 210] width 42 height 14
click at [139, 210] on input "My Roster" at bounding box center [139, 210] width 0 height 0
radio input "true"
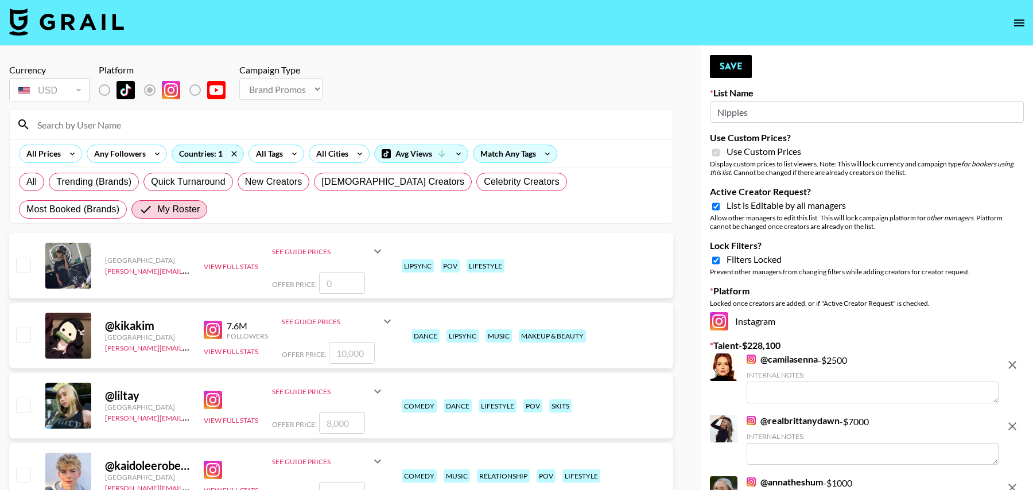
click at [82, 121] on input at bounding box center [348, 124] width 636 height 18
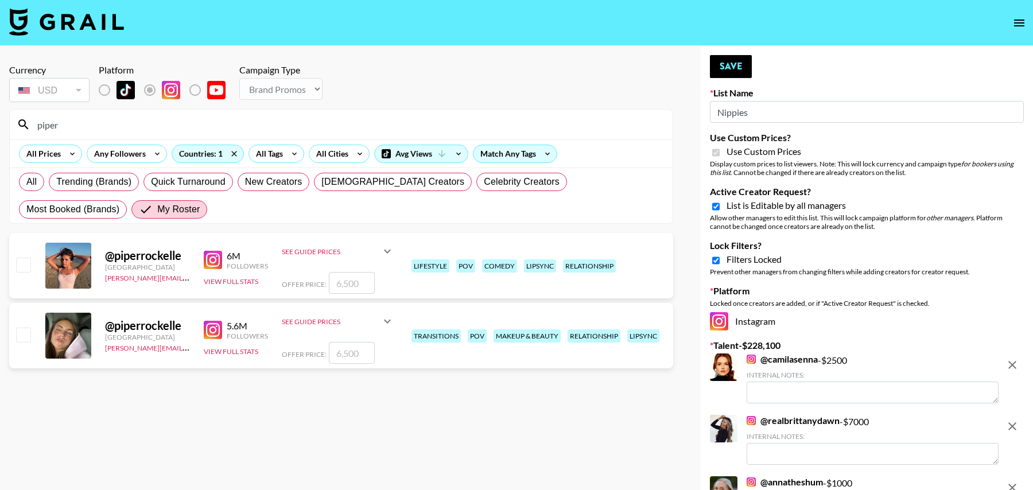
type input "piper"
click at [23, 317] on div "@ piperrockelle United States tancredi@grail-talent.com 5.6M Followers View Ful…" at bounding box center [341, 335] width 664 height 65
click at [23, 330] on input "checkbox" at bounding box center [23, 335] width 14 height 14
checkbox input "true"
type input "6500"
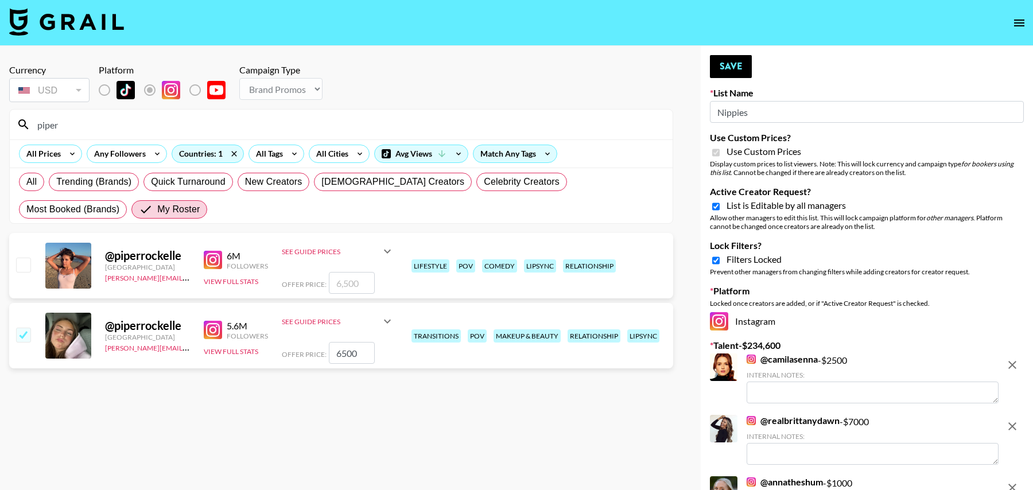
click at [68, 123] on input "piper" at bounding box center [348, 124] width 636 height 18
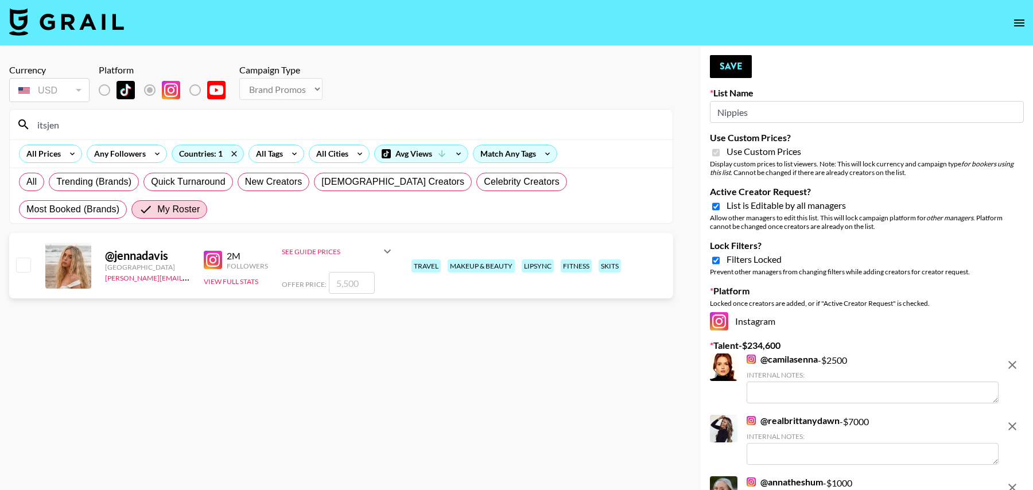
type input "itsjen"
click at [25, 260] on input "checkbox" at bounding box center [23, 265] width 14 height 14
checkbox input "true"
type input "5500"
click at [65, 125] on input "itsjen" at bounding box center [348, 124] width 636 height 18
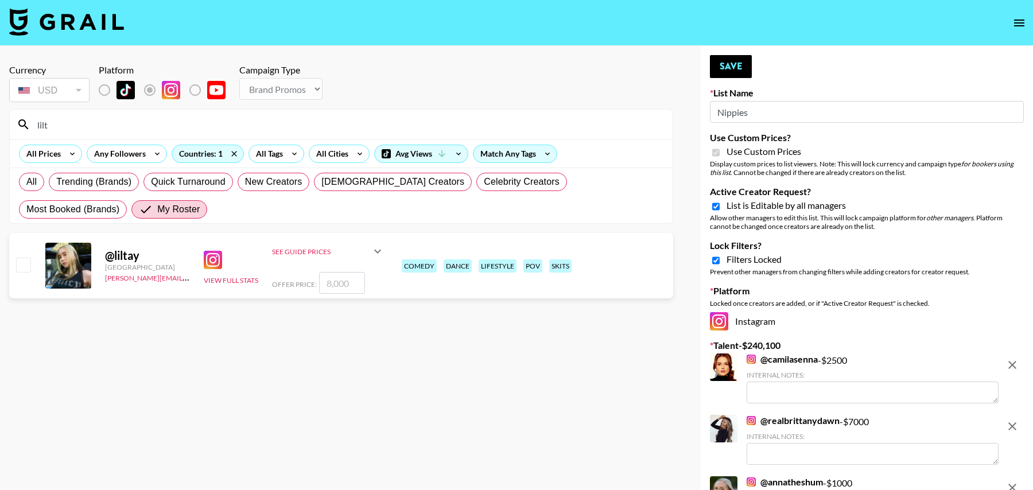
type input "lilt"
click at [25, 264] on input "checkbox" at bounding box center [23, 265] width 14 height 14
checkbox input "true"
type input "8000"
click at [68, 132] on input "lilt" at bounding box center [348, 124] width 636 height 18
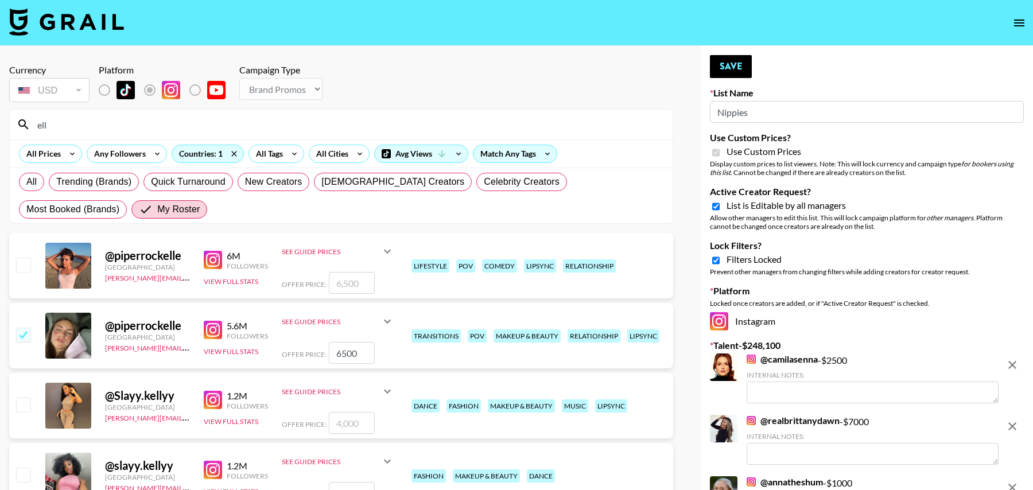
type input "elli"
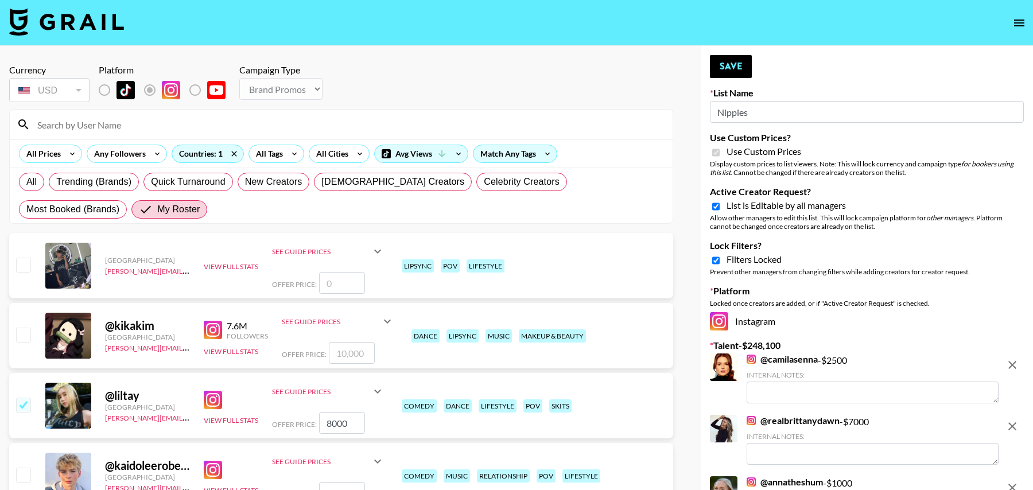
click at [96, 119] on input at bounding box center [348, 124] width 636 height 18
click at [729, 68] on button "Save" at bounding box center [731, 66] width 42 height 23
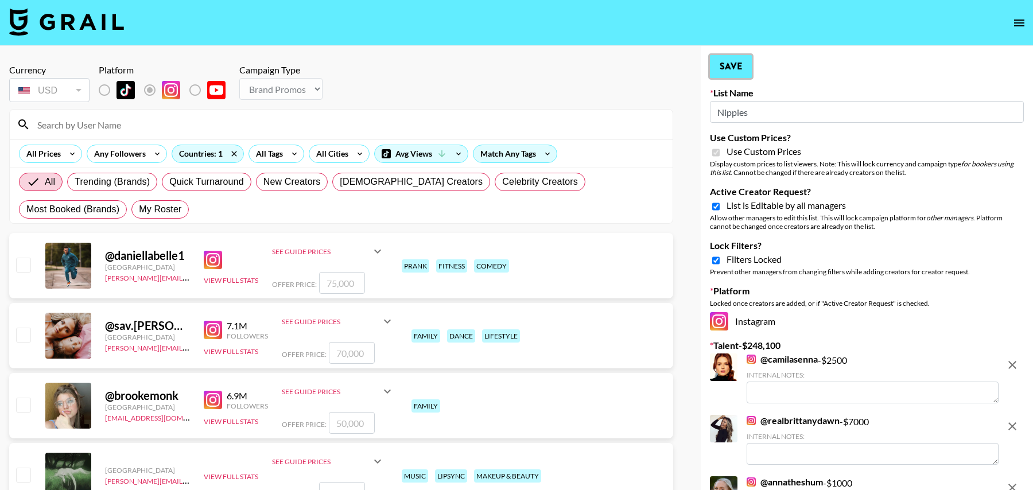
radio input "true"
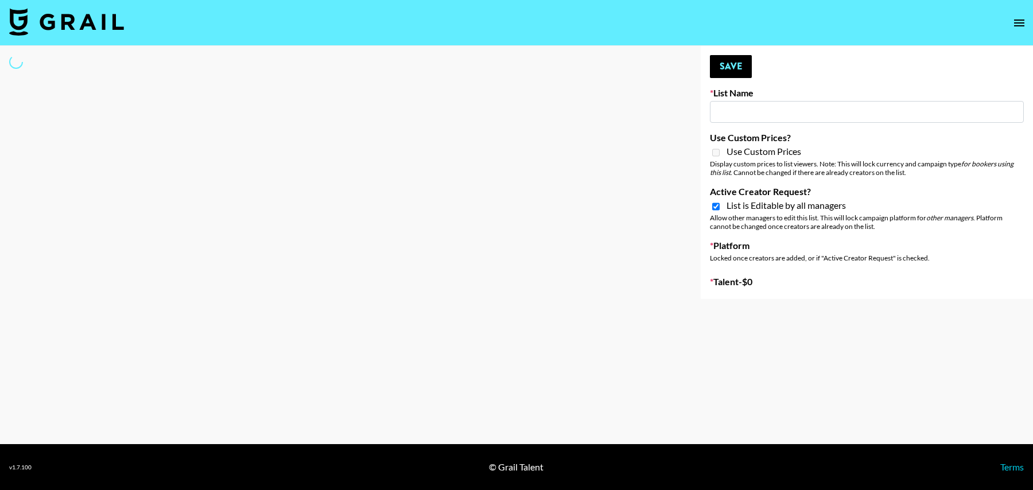
type input "[PERSON_NAME] Promo"
checkbox input "true"
select select "Song"
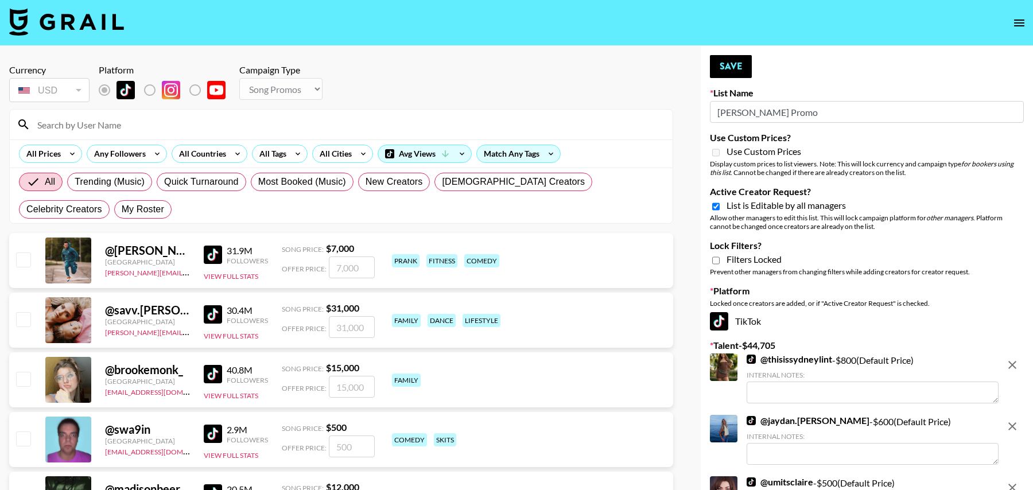
click at [78, 122] on input at bounding box center [348, 124] width 636 height 18
click at [122, 212] on span "My Roster" at bounding box center [143, 210] width 42 height 14
click at [122, 210] on input "My Roster" at bounding box center [122, 210] width 0 height 0
radio input "true"
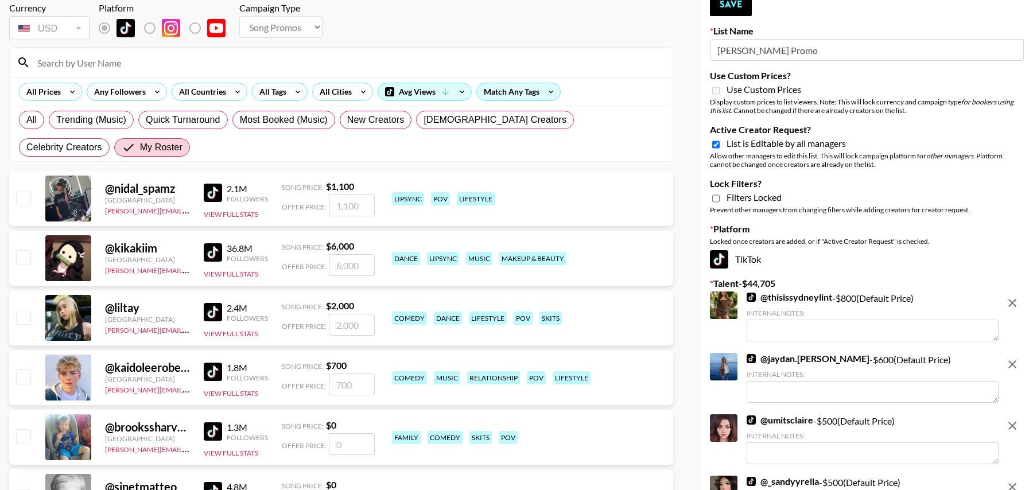
scroll to position [79, 0]
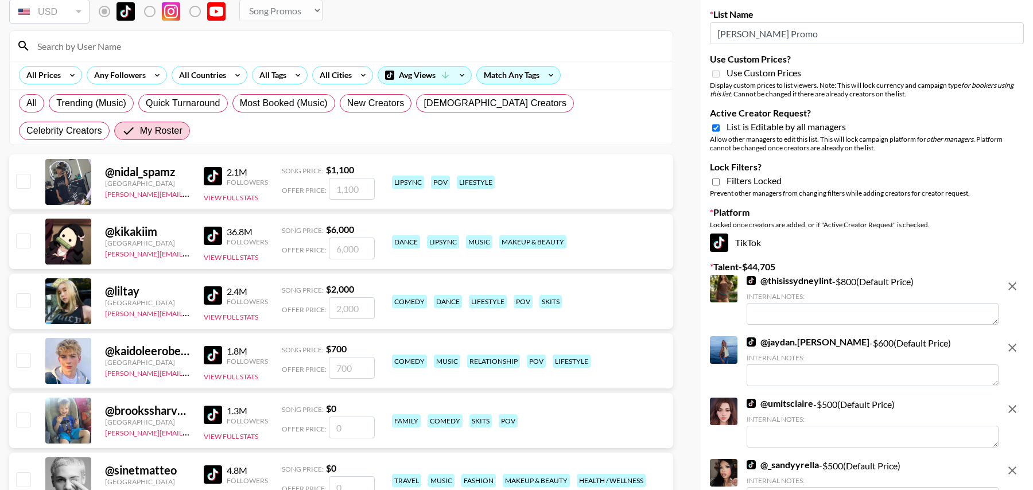
click at [25, 300] on input "checkbox" at bounding box center [23, 300] width 14 height 14
checkbox input "true"
type input "2000"
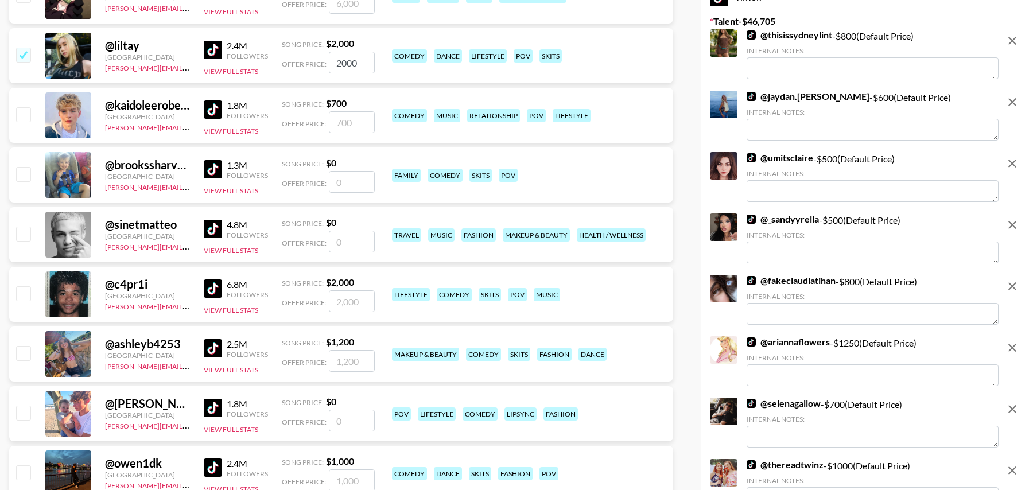
scroll to position [333, 0]
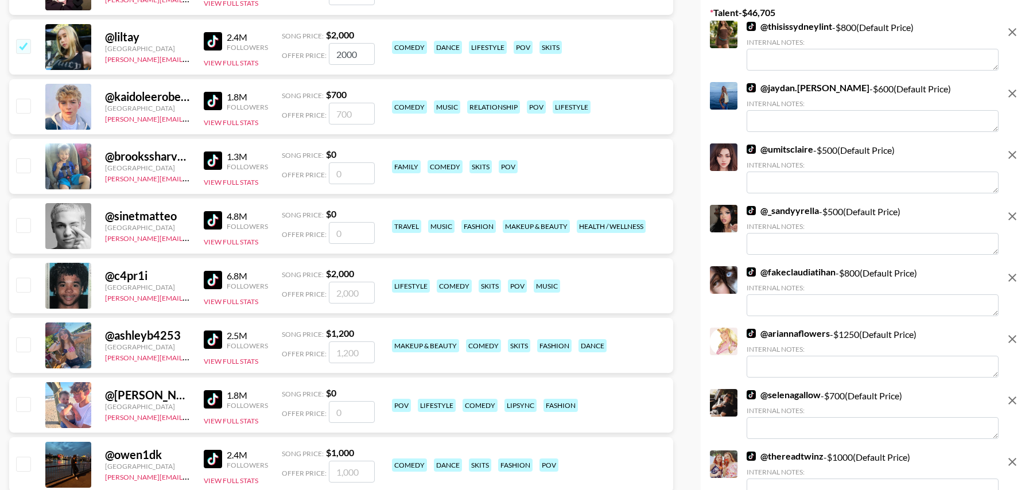
click at [24, 284] on input "checkbox" at bounding box center [23, 285] width 14 height 14
checkbox input "true"
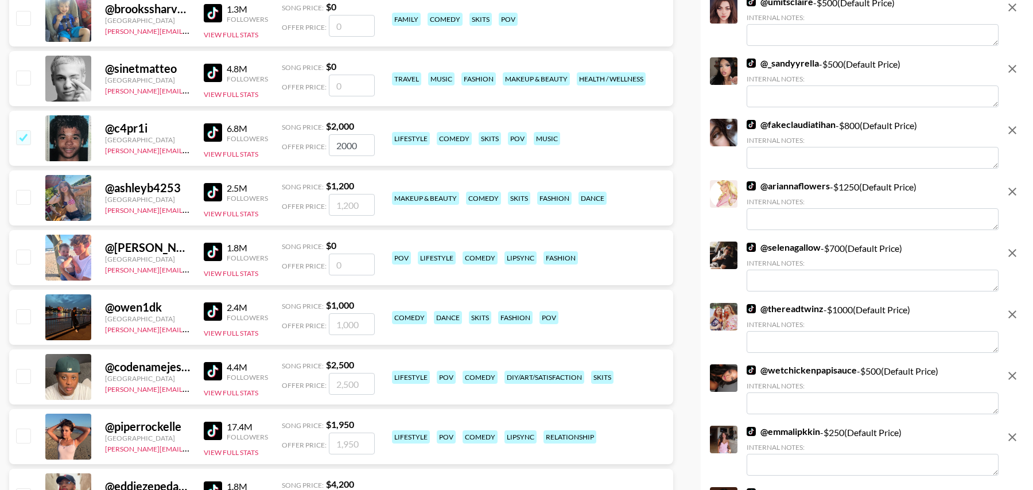
scroll to position [495, 0]
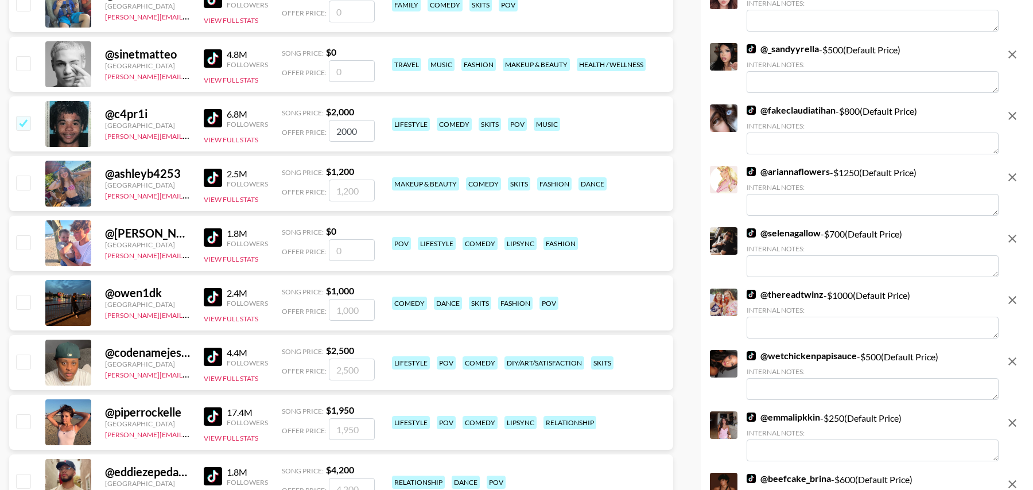
drag, startPoint x: 362, startPoint y: 123, endPoint x: 323, endPoint y: 123, distance: 39.0
click at [323, 123] on div "Offer Price: 2000" at bounding box center [328, 131] width 93 height 22
click at [352, 133] on input "2000" at bounding box center [352, 131] width 46 height 22
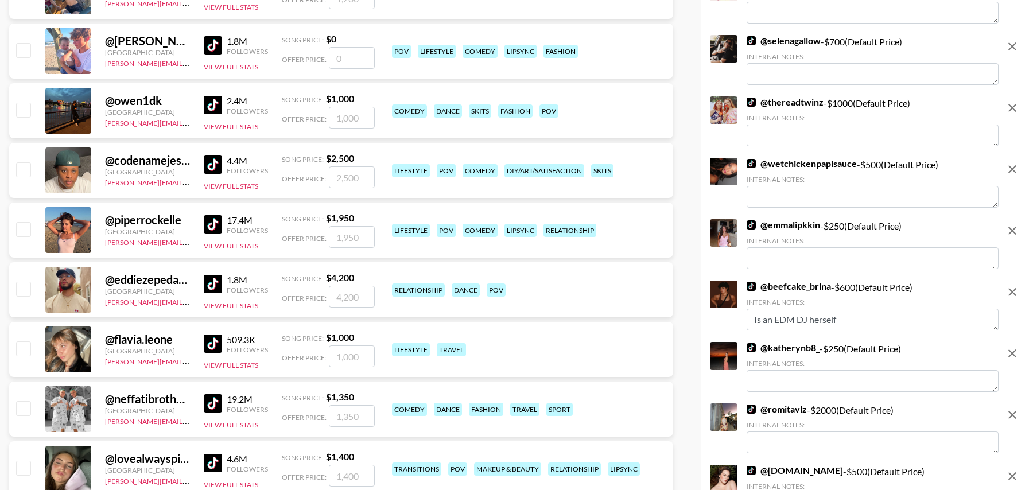
scroll to position [687, 0]
type input "1500"
click at [28, 233] on input "checkbox" at bounding box center [23, 230] width 14 height 14
checkbox input "true"
type input "1950"
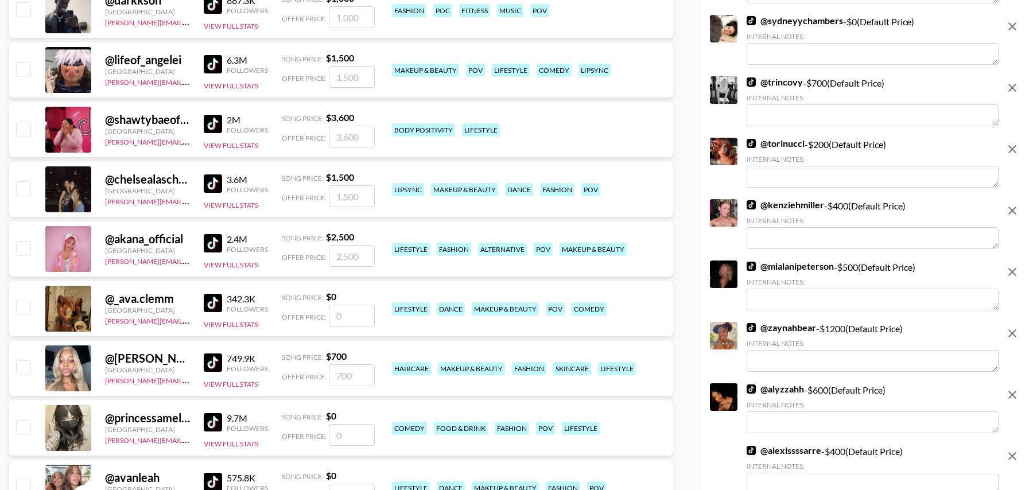
scroll to position [1446, 0]
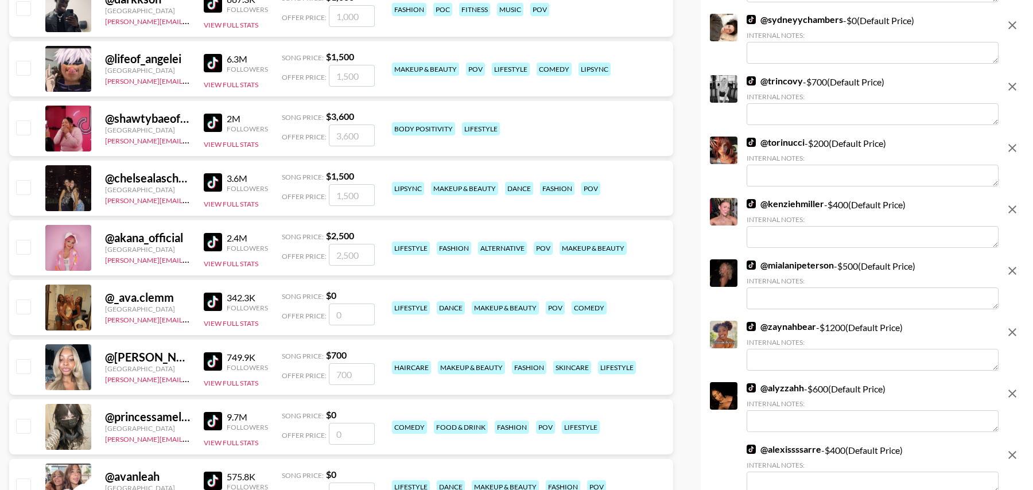
click at [346, 314] on input "number" at bounding box center [352, 315] width 46 height 22
type input "1"
checkbox input "true"
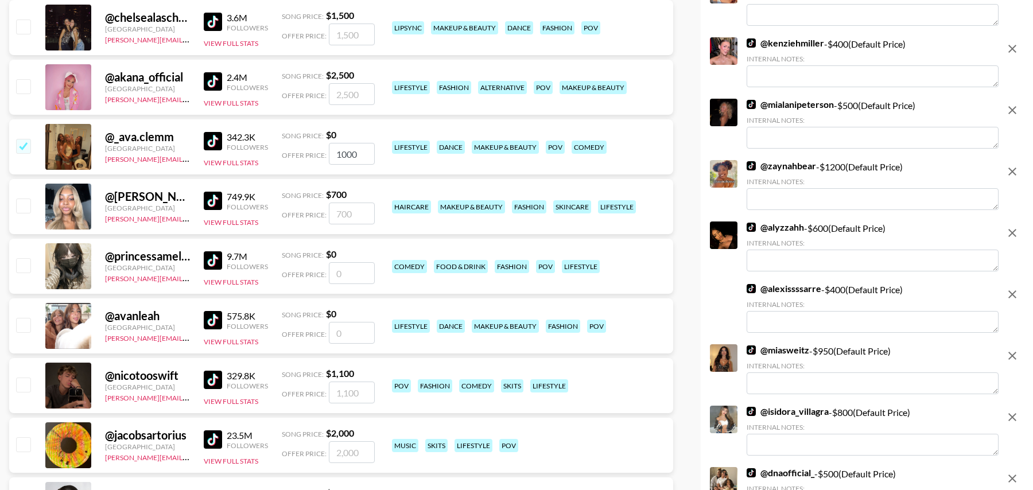
scroll to position [1684, 0]
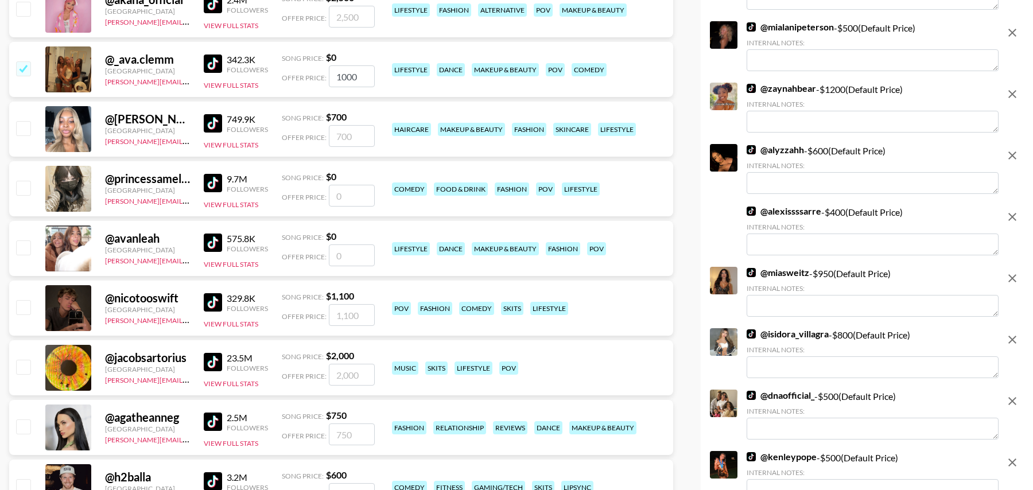
type input "1000"
click at [363, 255] on input "number" at bounding box center [352, 256] width 46 height 22
checkbox input "true"
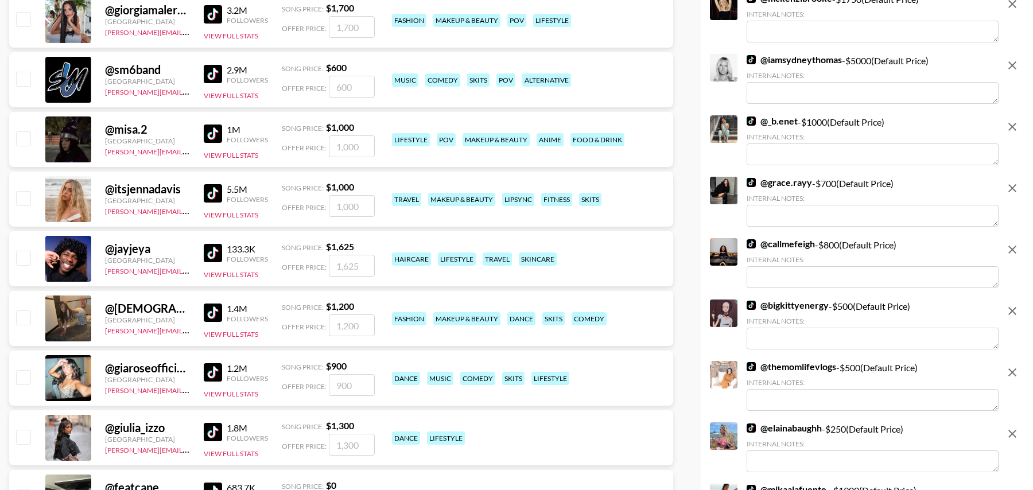
scroll to position [2466, 0]
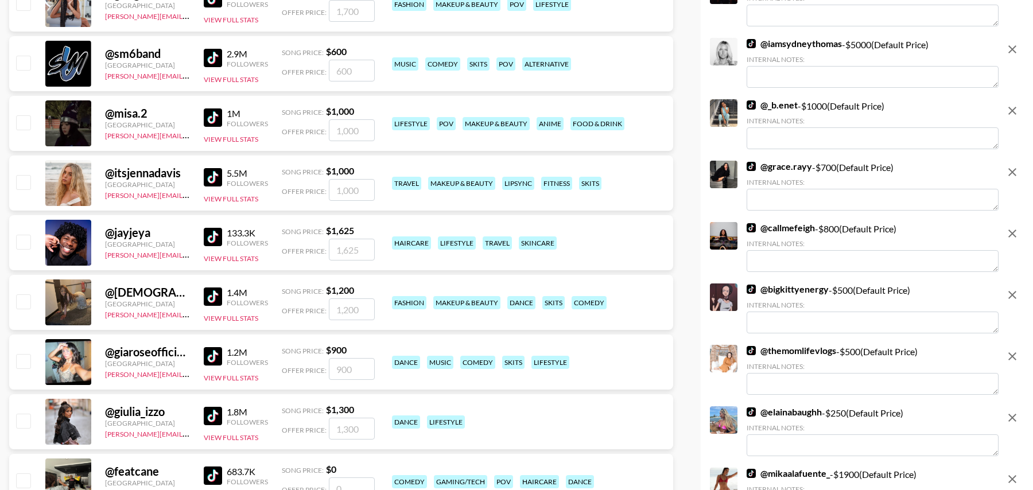
type input "1700"
click at [20, 181] on input "checkbox" at bounding box center [23, 182] width 14 height 14
checkbox input "true"
type input "1000"
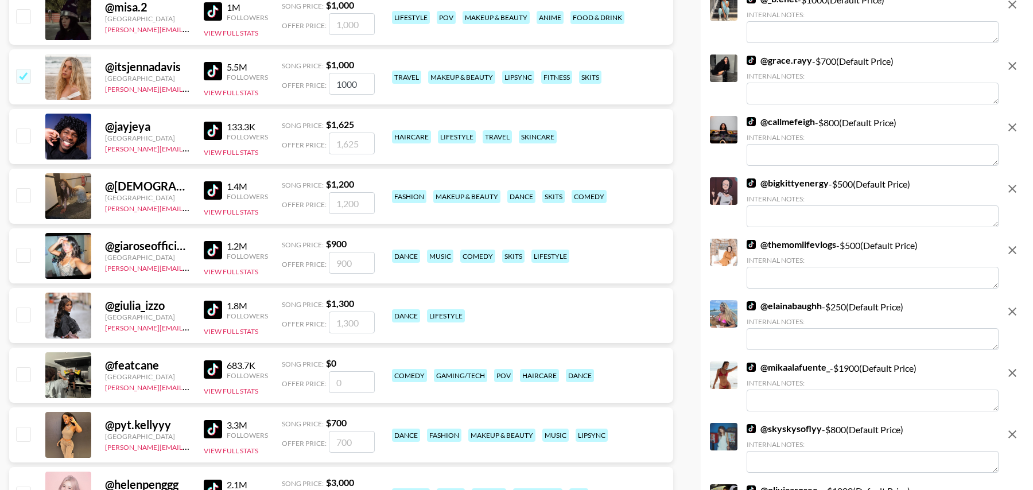
scroll to position [2628, 0]
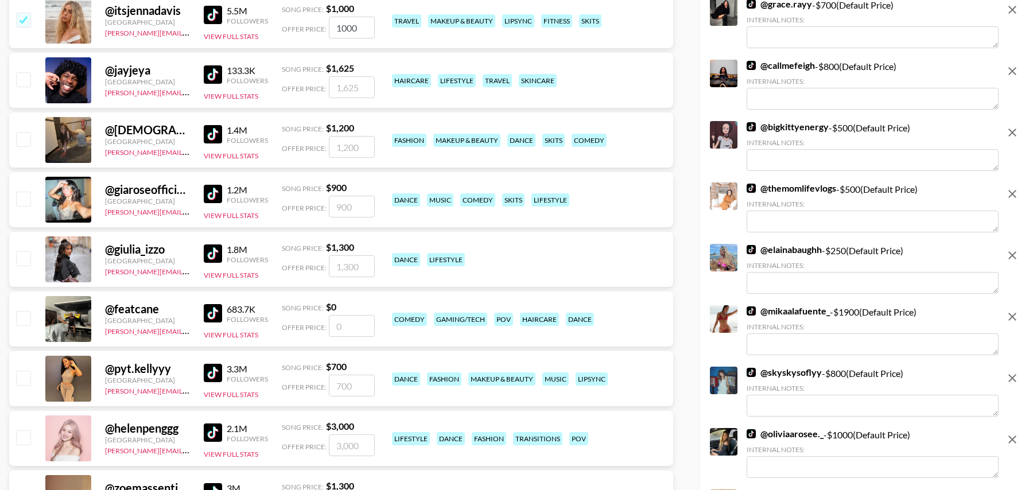
click at [19, 197] on input "checkbox" at bounding box center [23, 199] width 14 height 14
checkbox input "true"
type input "900"
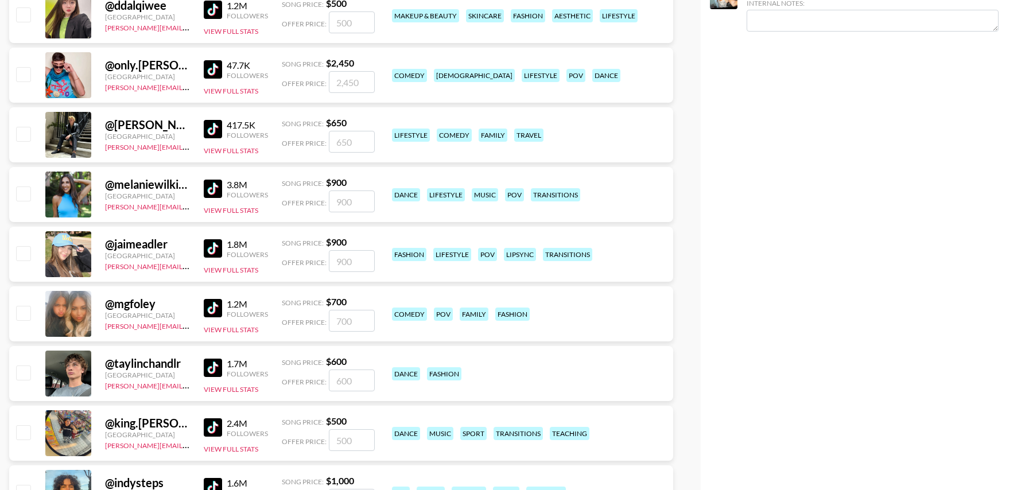
scroll to position [4401, 0]
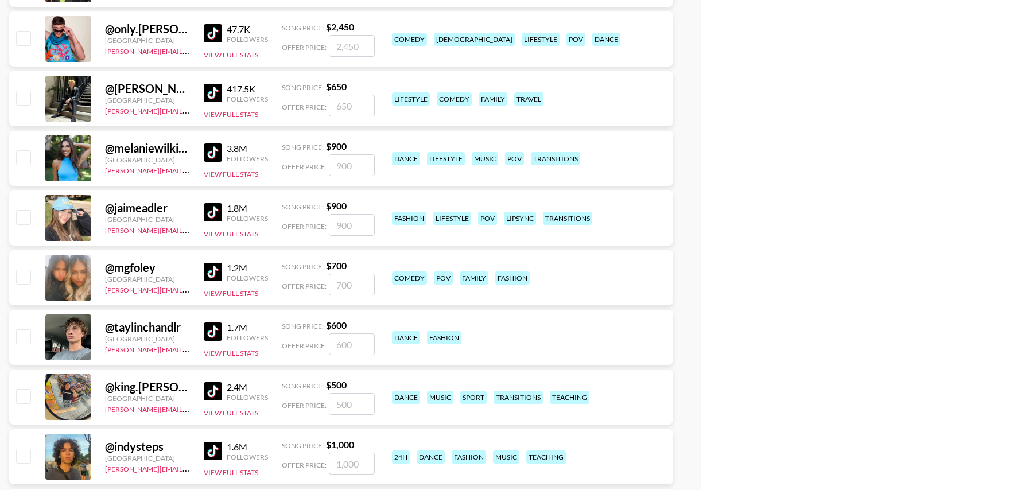
click at [28, 216] on input "checkbox" at bounding box center [23, 217] width 14 height 14
checkbox input "true"
type input "900"
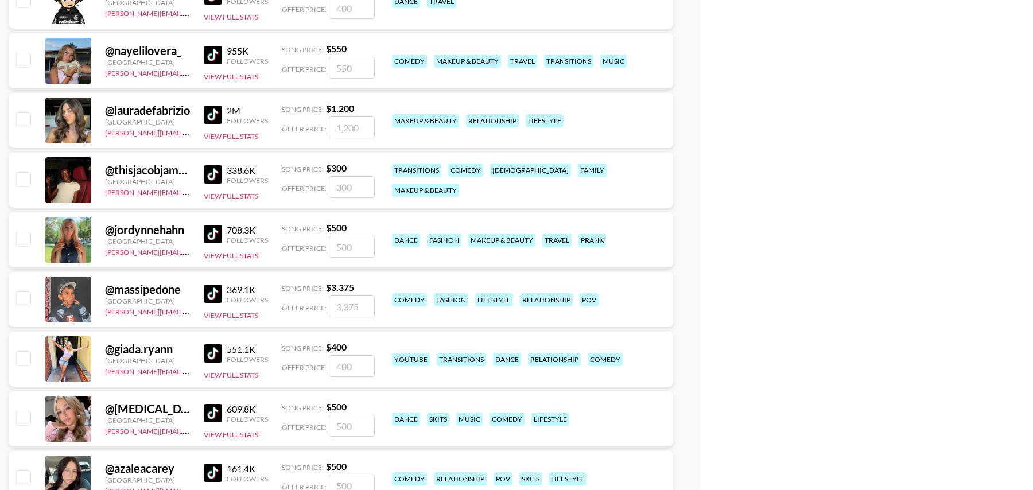
scroll to position [5873, 0]
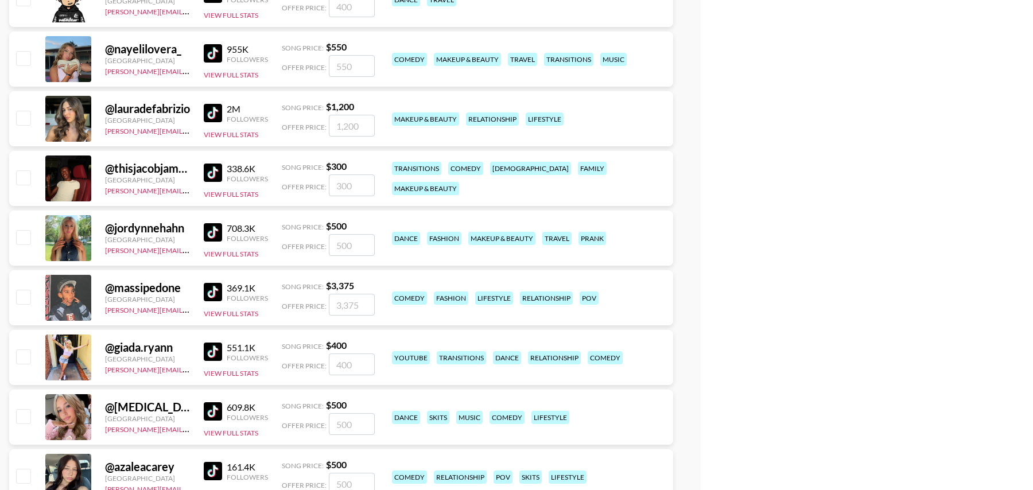
click at [26, 53] on input "checkbox" at bounding box center [23, 58] width 14 height 14
checkbox input "true"
type input "550"
click at [24, 241] on input "checkbox" at bounding box center [23, 237] width 14 height 14
checkbox input "true"
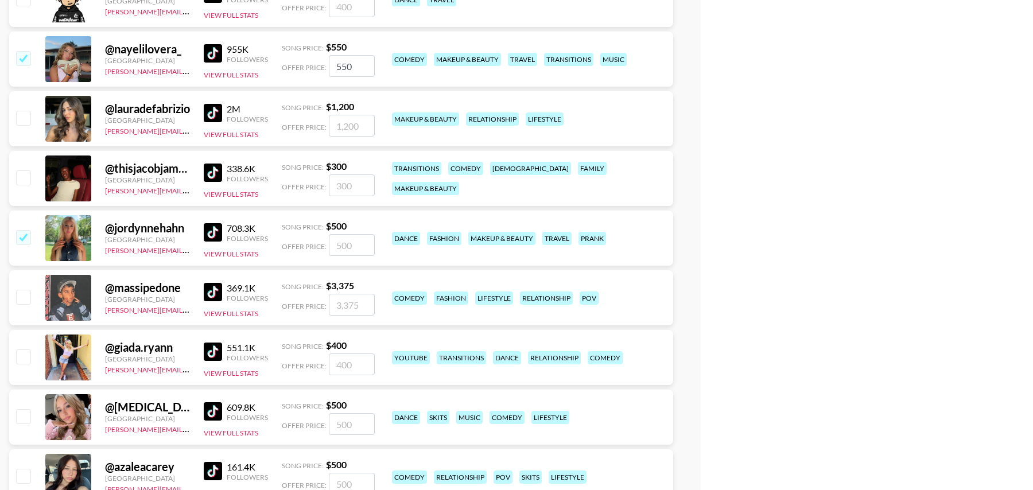
type input "500"
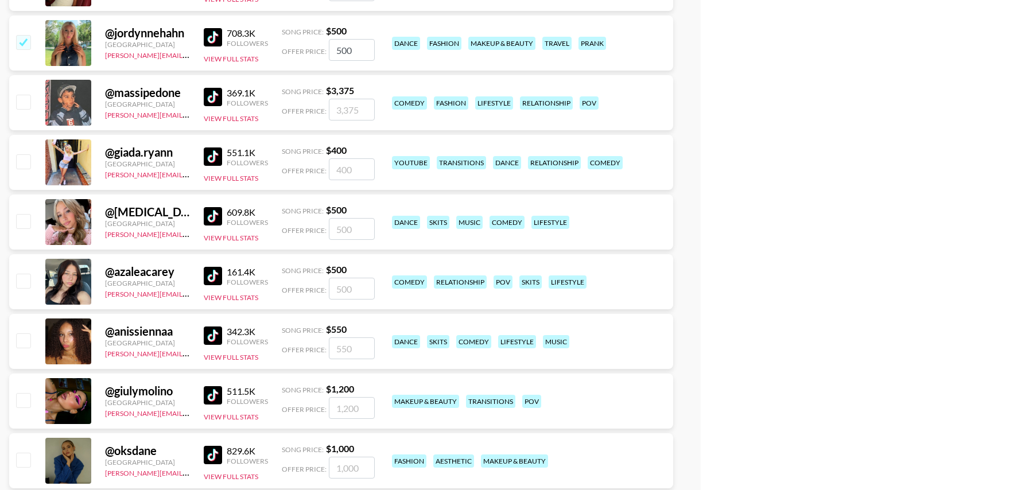
scroll to position [6119, 0]
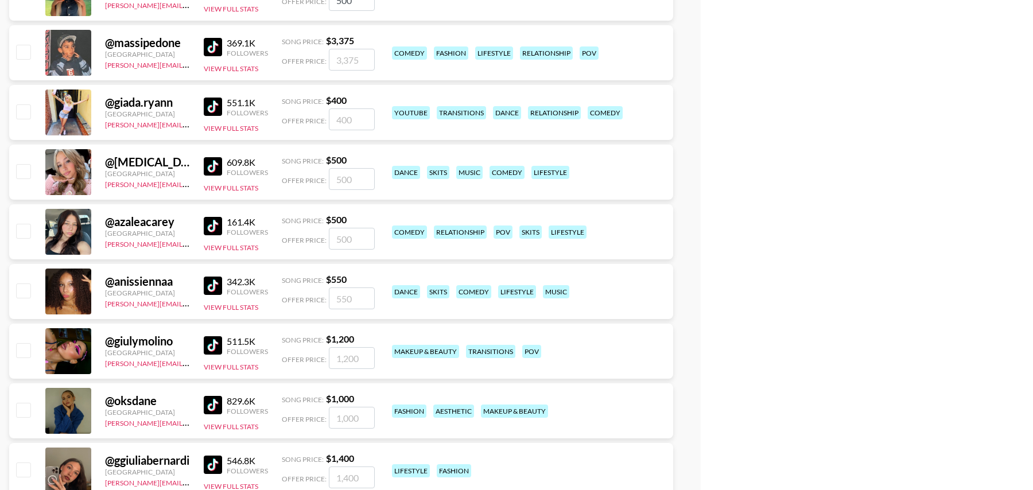
click at [22, 104] on input "checkbox" at bounding box center [23, 111] width 14 height 14
checkbox input "true"
type input "400"
click at [23, 166] on input "checkbox" at bounding box center [23, 171] width 14 height 14
checkbox input "true"
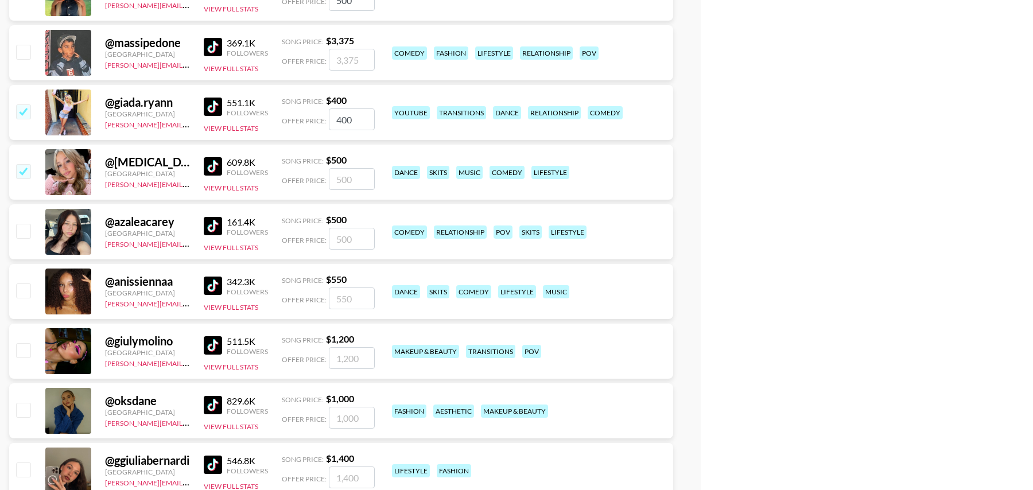
type input "500"
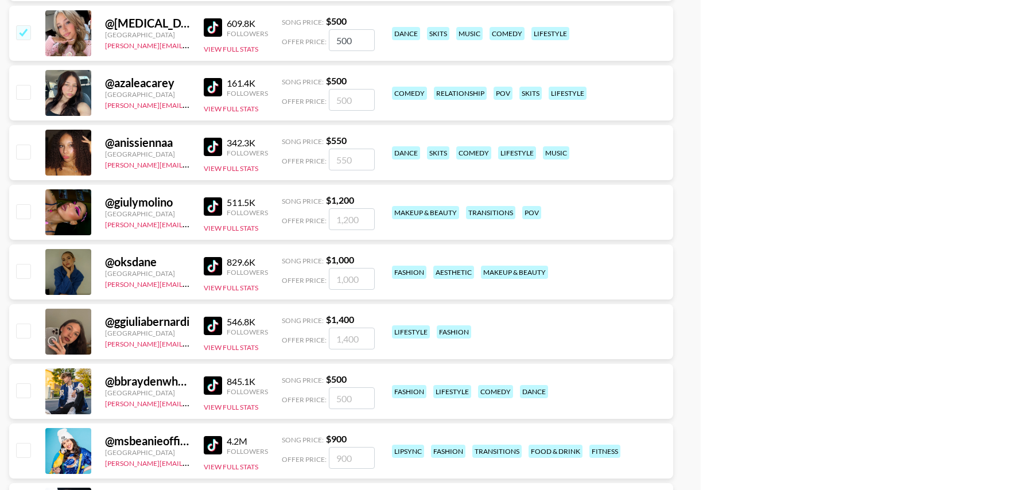
scroll to position [6258, 0]
click at [26, 150] on input "checkbox" at bounding box center [23, 151] width 14 height 14
checkbox input "true"
type input "550"
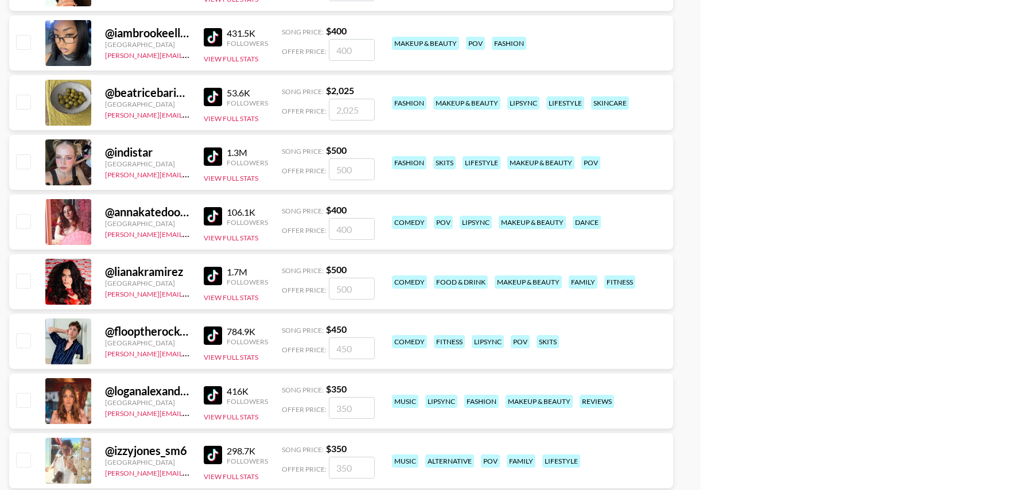
scroll to position [7206, 0]
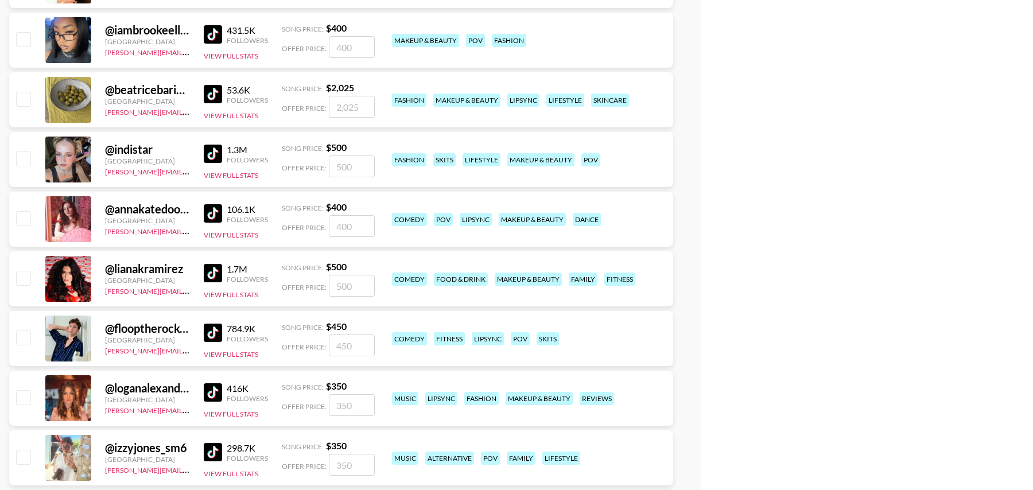
click at [352, 164] on input "number" at bounding box center [352, 167] width 46 height 22
type input "6"
checkbox input "true"
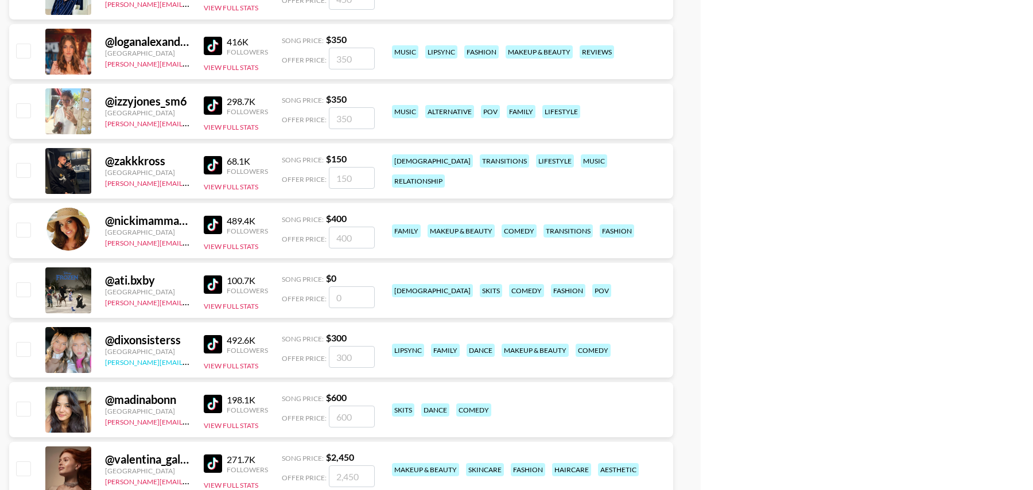
scroll to position [7645, 0]
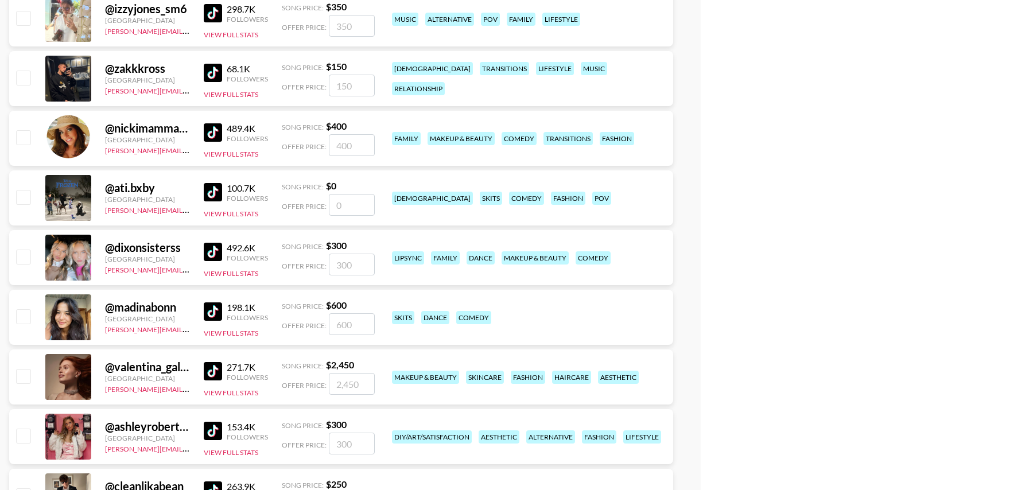
type input "600"
click at [343, 262] on input "number" at bounding box center [352, 265] width 46 height 22
type input "45"
checkbox input "true"
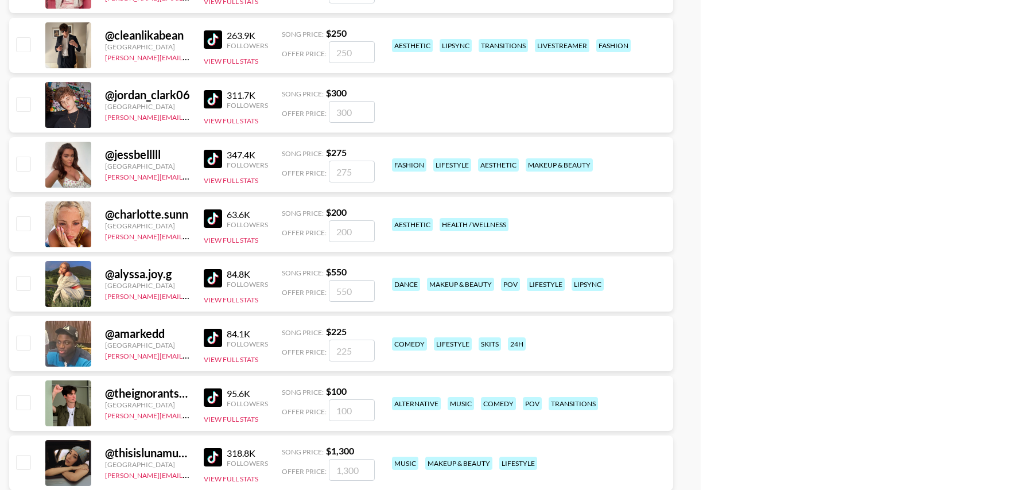
scroll to position [8110, 0]
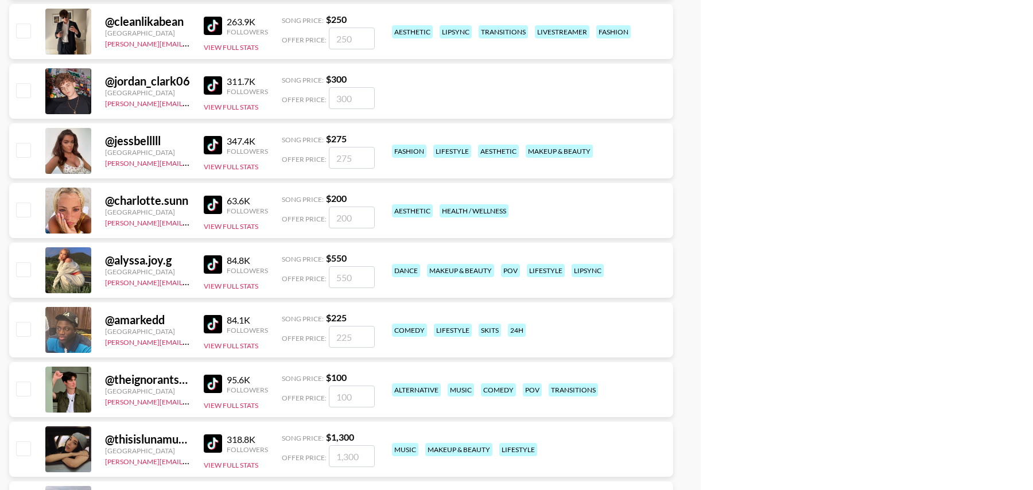
type input "450"
click at [26, 207] on input "checkbox" at bounding box center [23, 210] width 14 height 14
checkbox input "true"
type input "200"
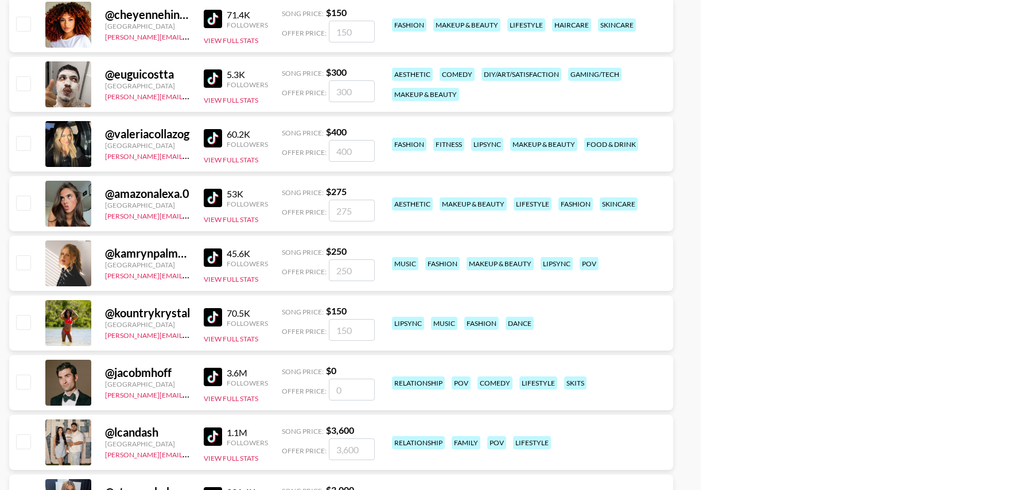
scroll to position [9441, 0]
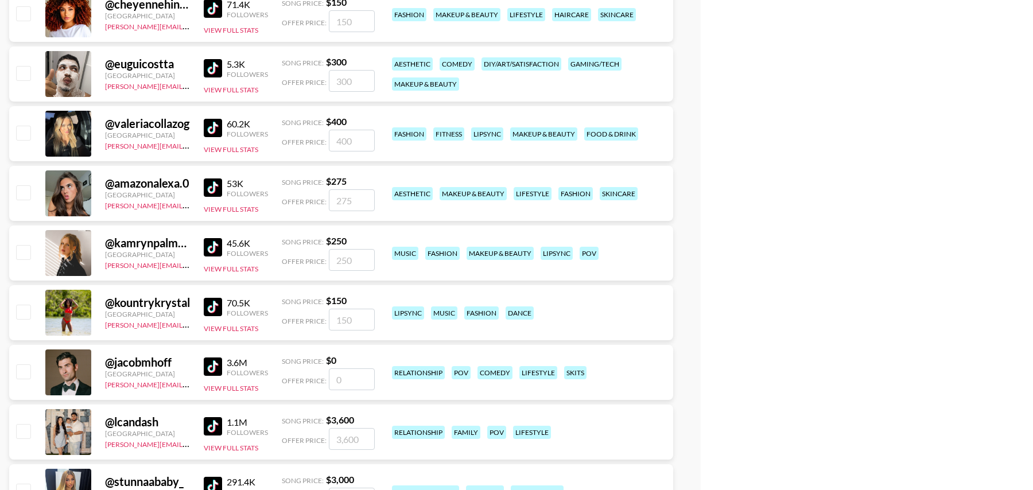
click at [26, 191] on input "checkbox" at bounding box center [23, 192] width 14 height 14
checkbox input "true"
type input "275"
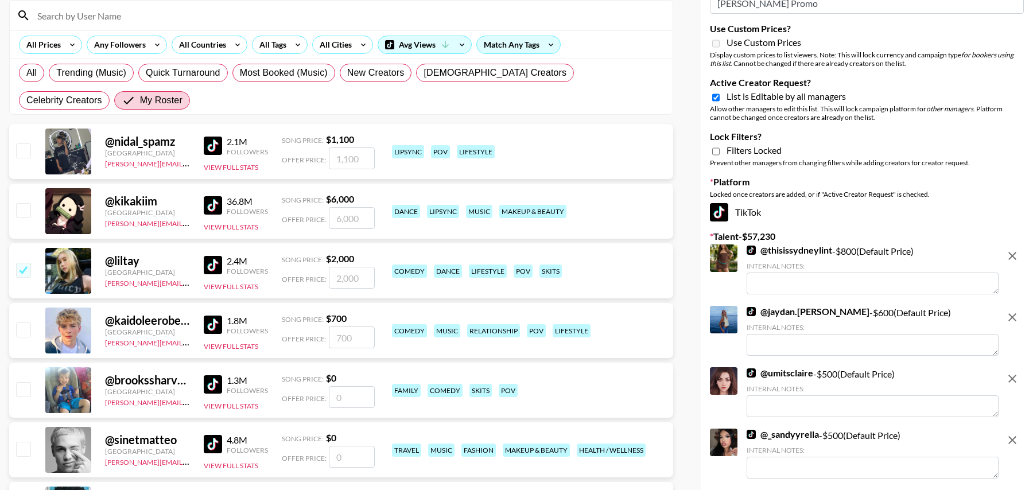
scroll to position [0, 0]
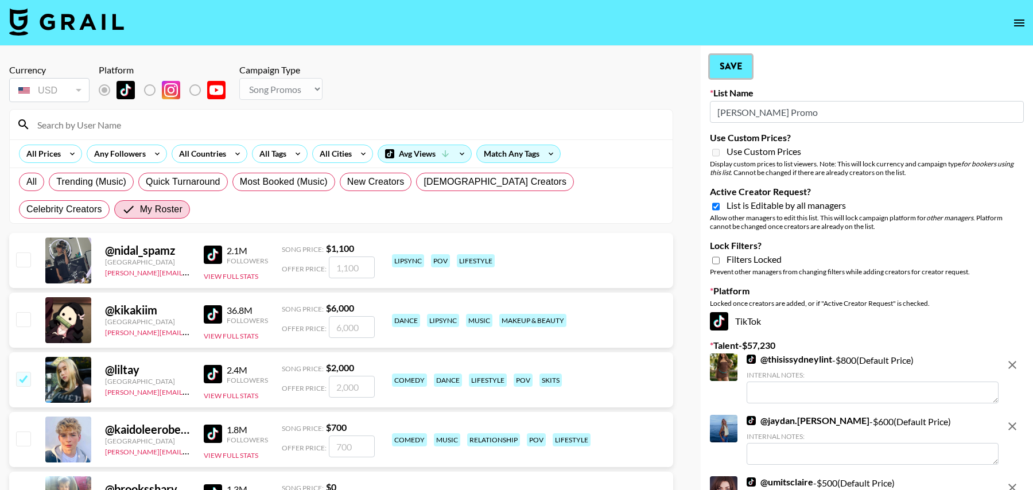
click at [727, 65] on button "Save" at bounding box center [731, 66] width 42 height 23
click at [731, 65] on button "Save" at bounding box center [731, 66] width 42 height 23
